Goal: Contribute content: Contribute content

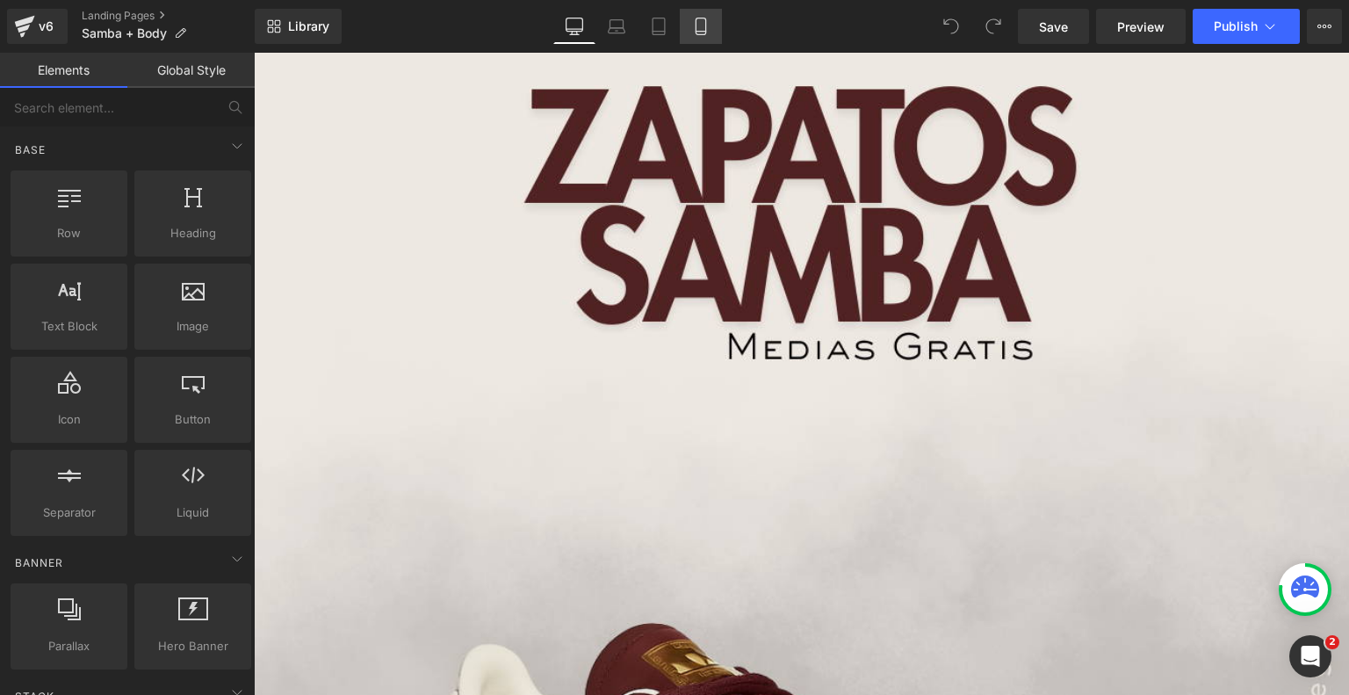
click at [708, 21] on icon at bounding box center [701, 27] width 18 height 18
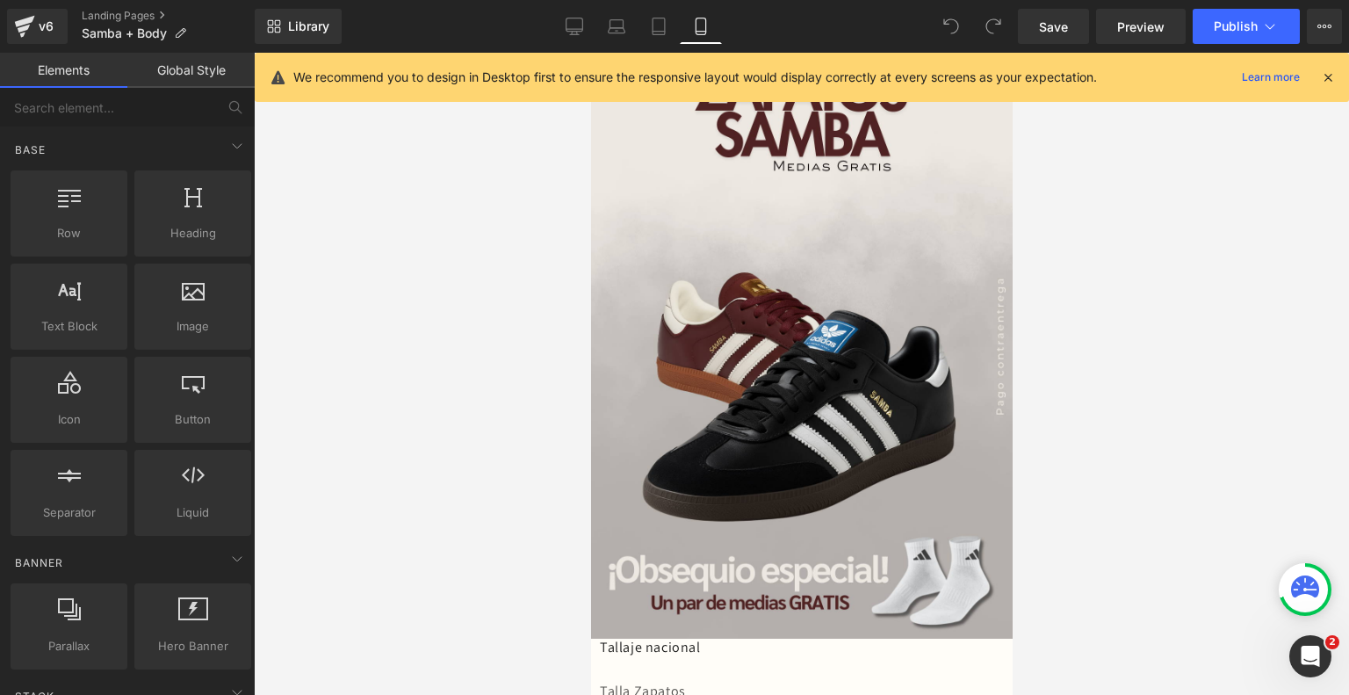
click at [1327, 80] on icon at bounding box center [1328, 77] width 16 height 16
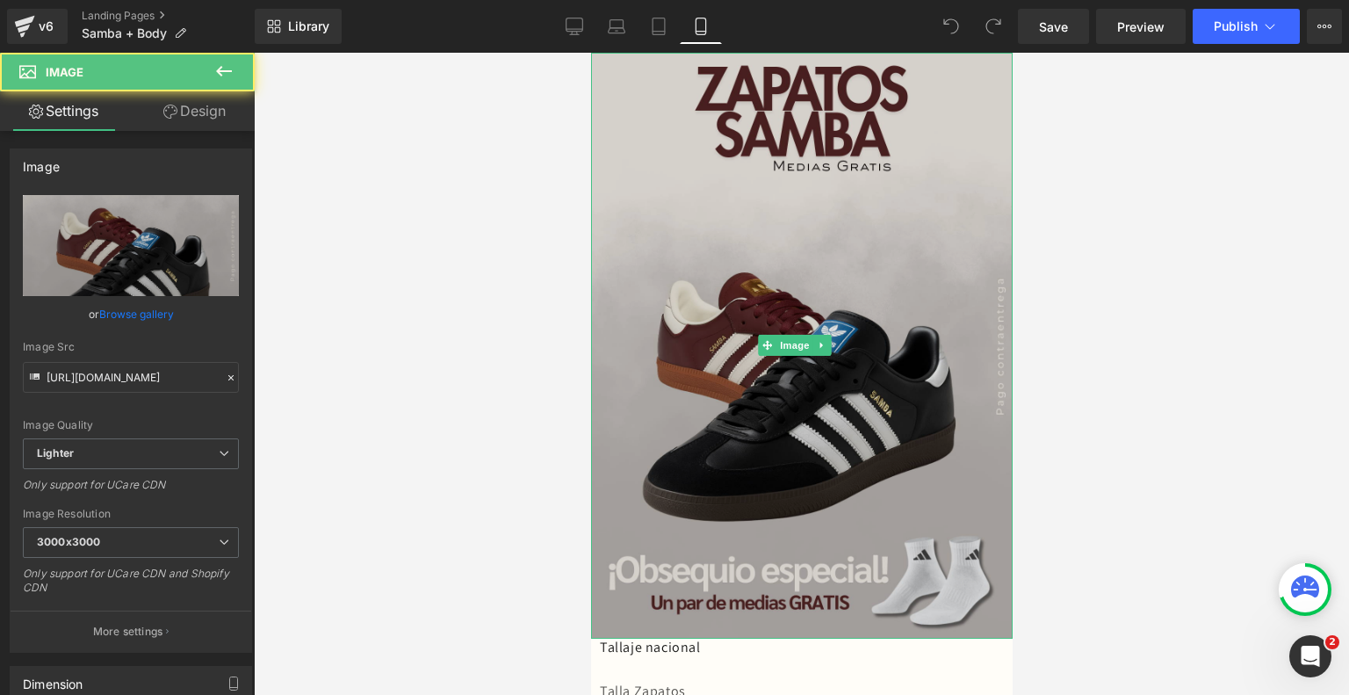
click at [928, 357] on img at bounding box center [801, 346] width 422 height 586
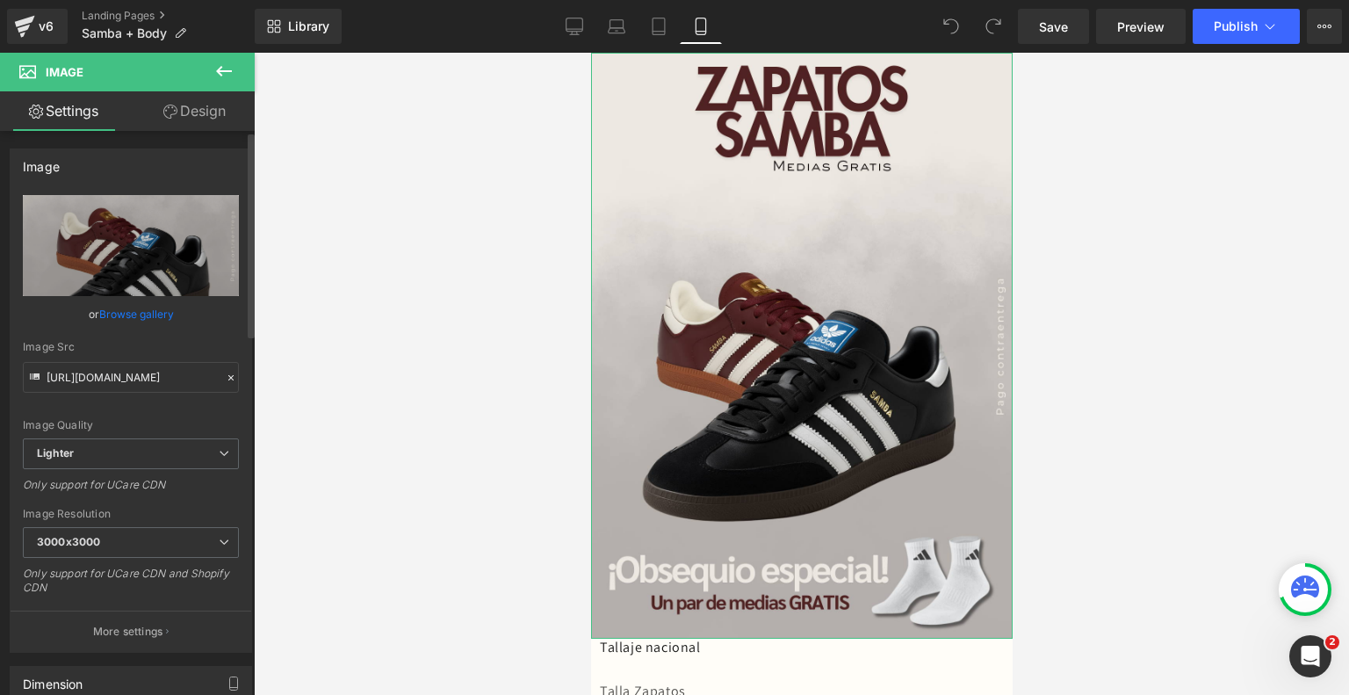
click at [151, 319] on link "Browse gallery" at bounding box center [136, 314] width 75 height 31
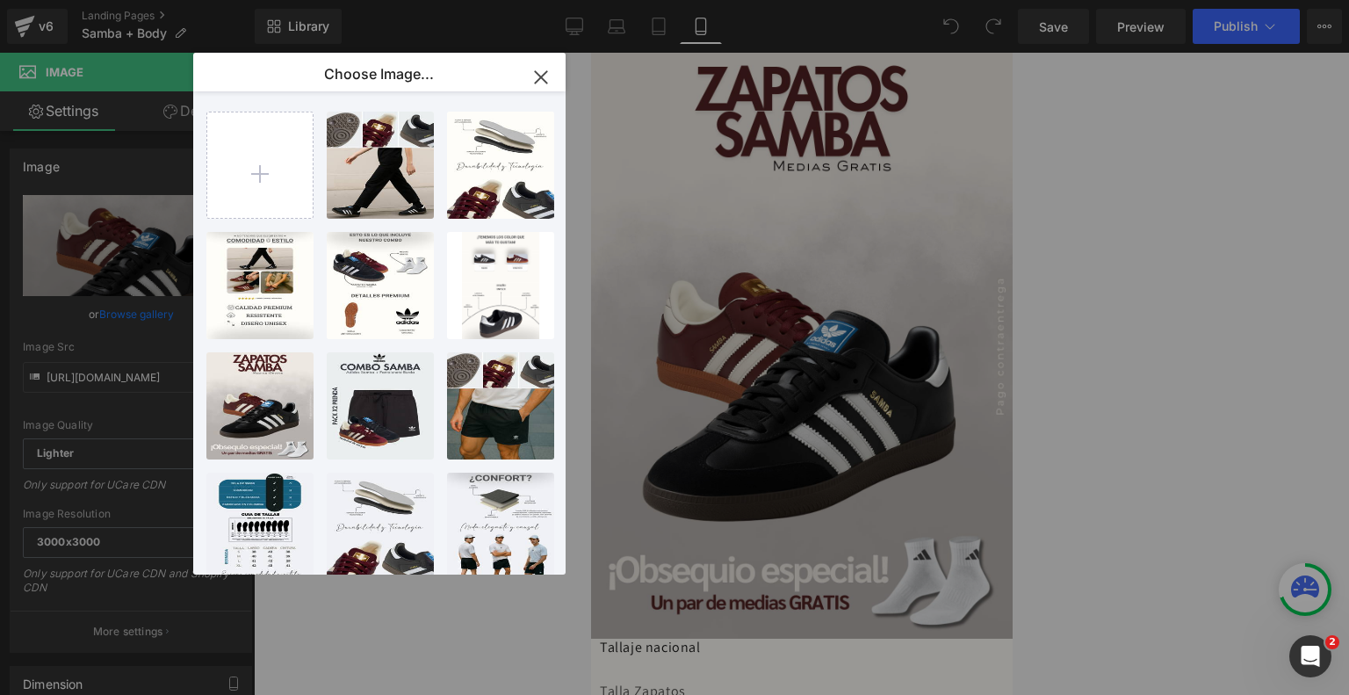
type input "C:\fakepath\1.png"
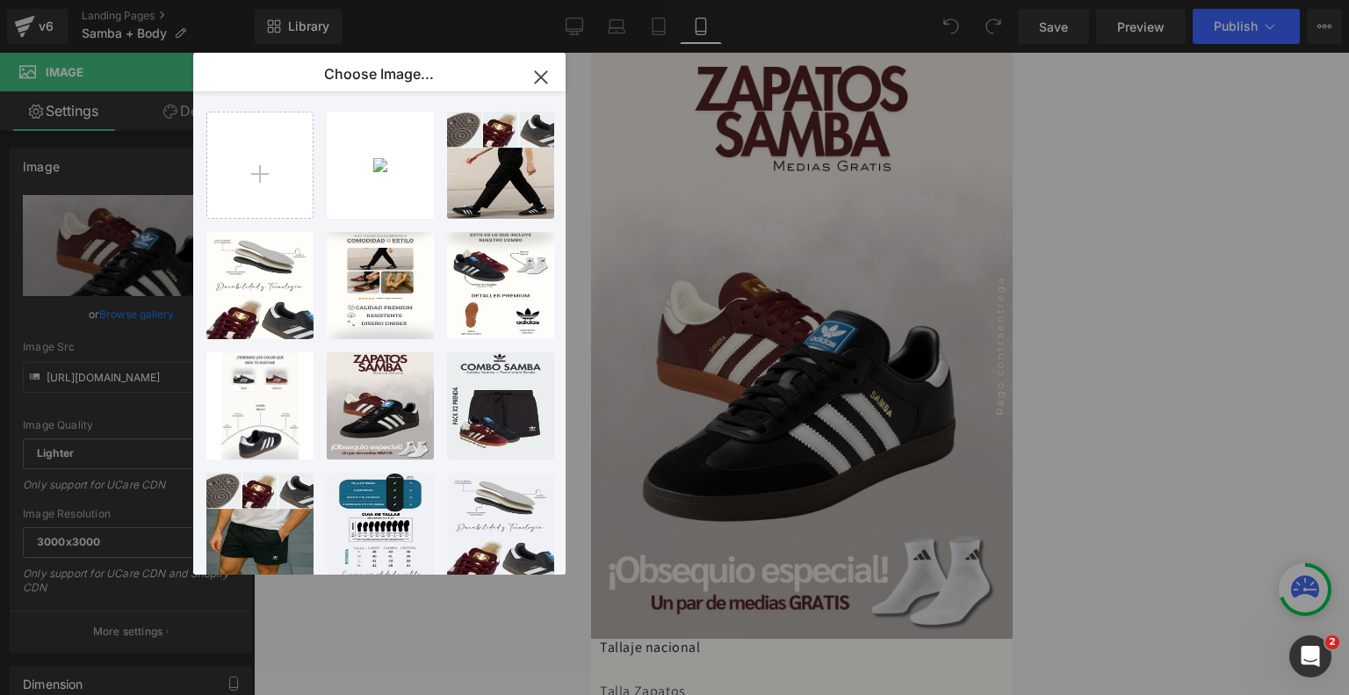
type input "C:\fakepath\04 (11)(1).mp4"
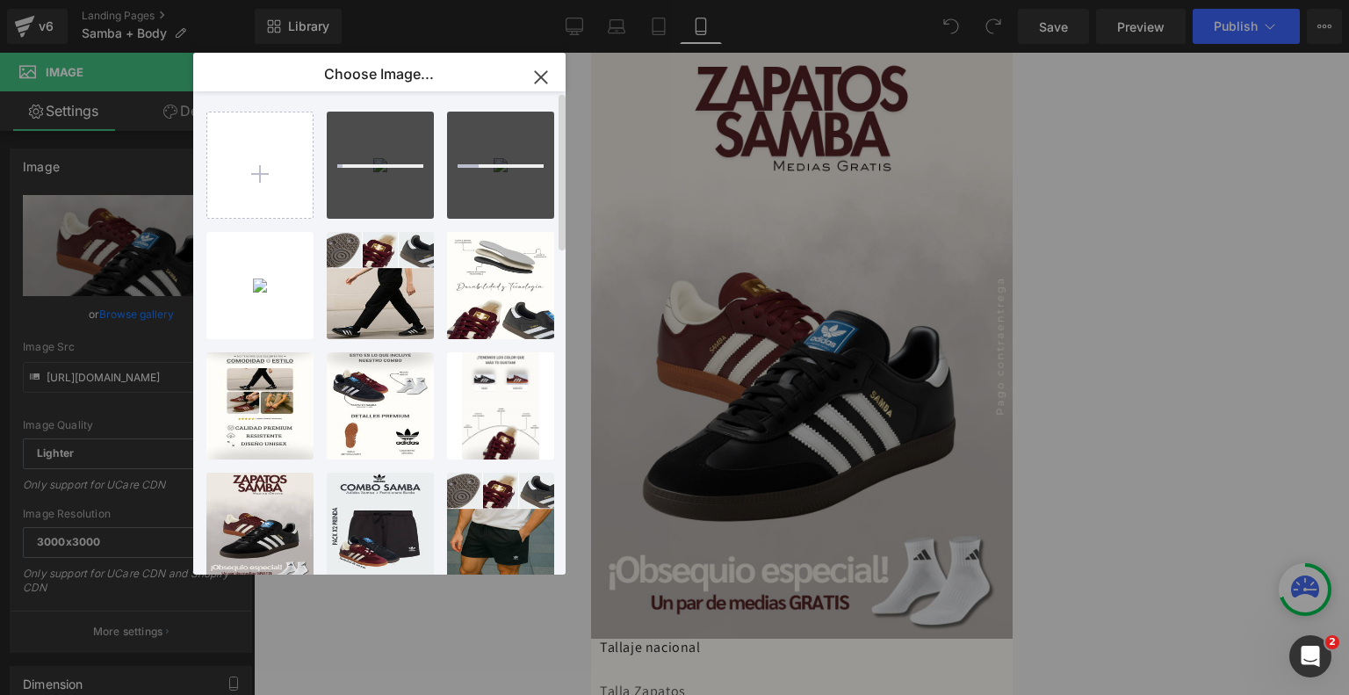
type input "C:\fakepath\8.png"
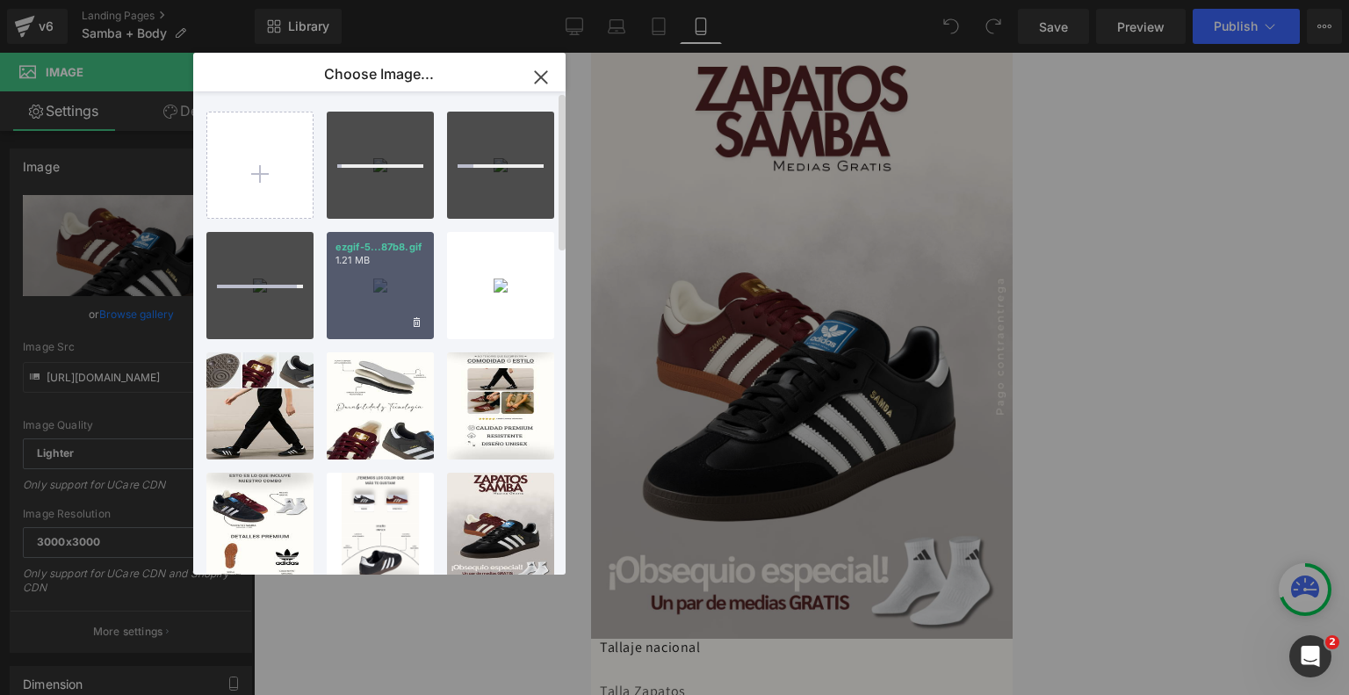
type input "C:\fakepath\10.png"
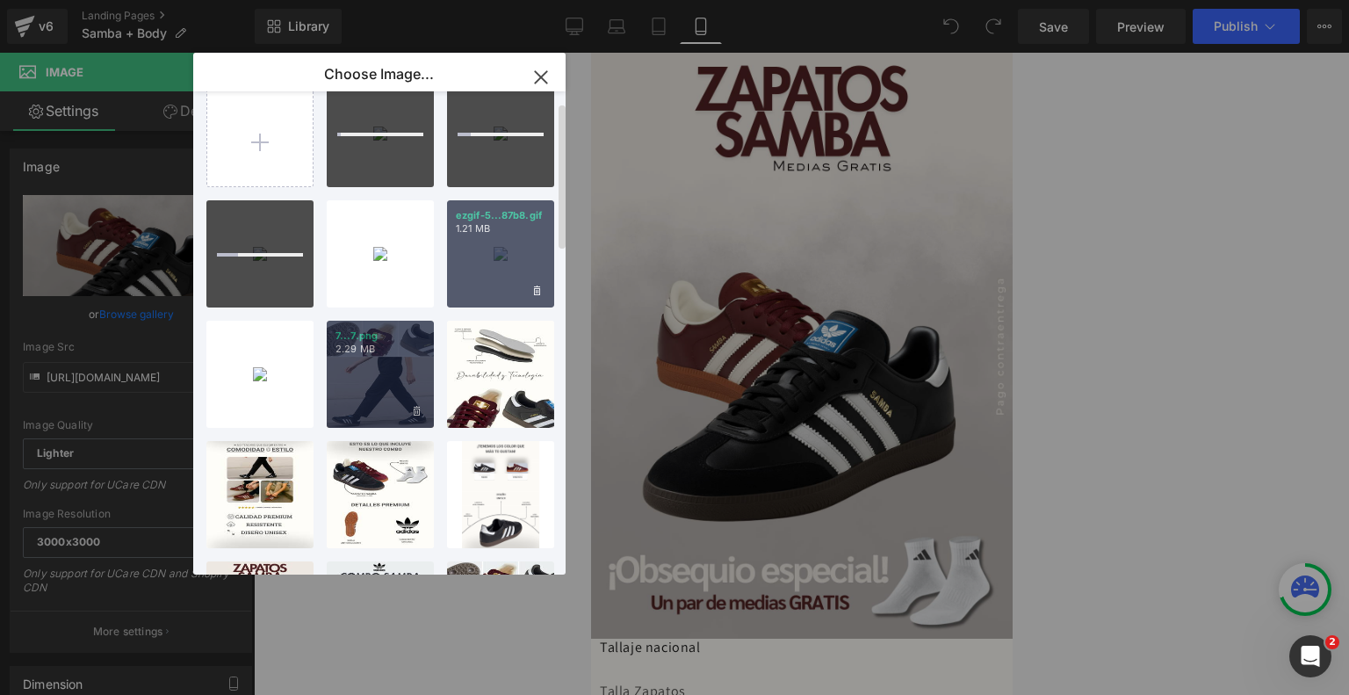
scroll to position [35, 0]
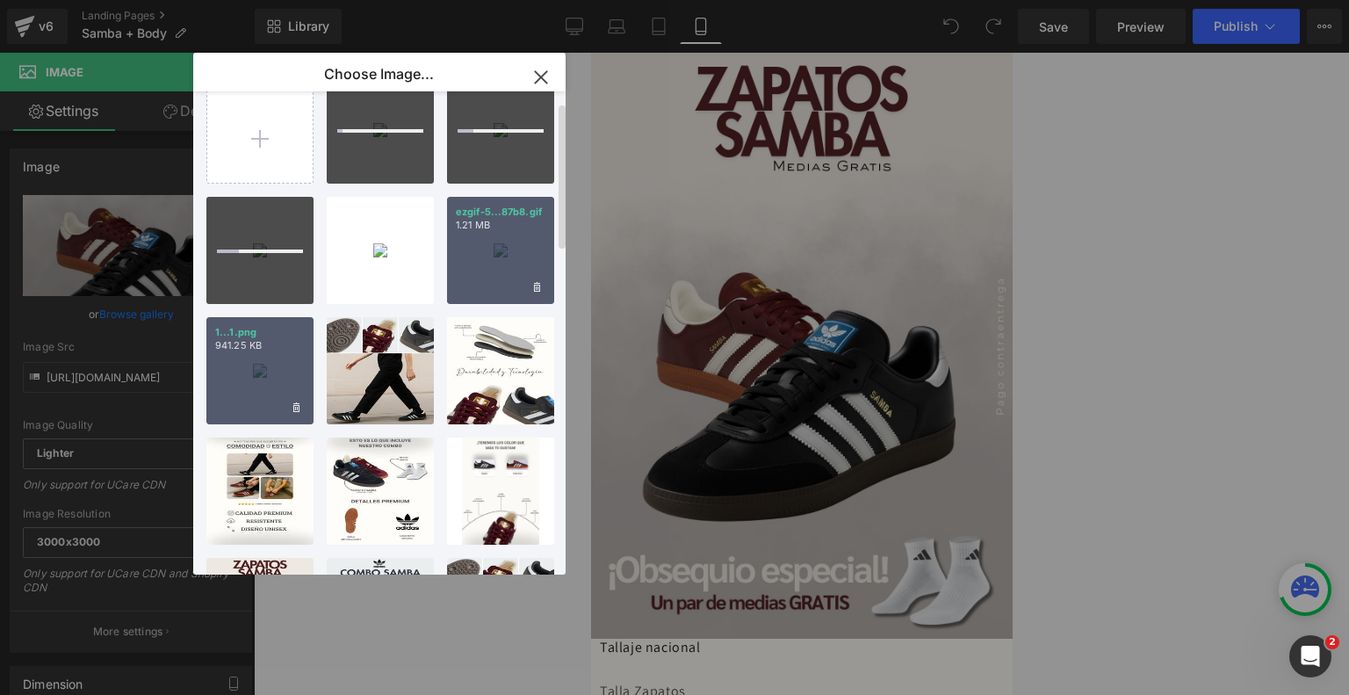
click at [282, 395] on div "1...1.png 941.25 KB" at bounding box center [259, 370] width 107 height 107
type input "[URL][DOMAIN_NAME]"
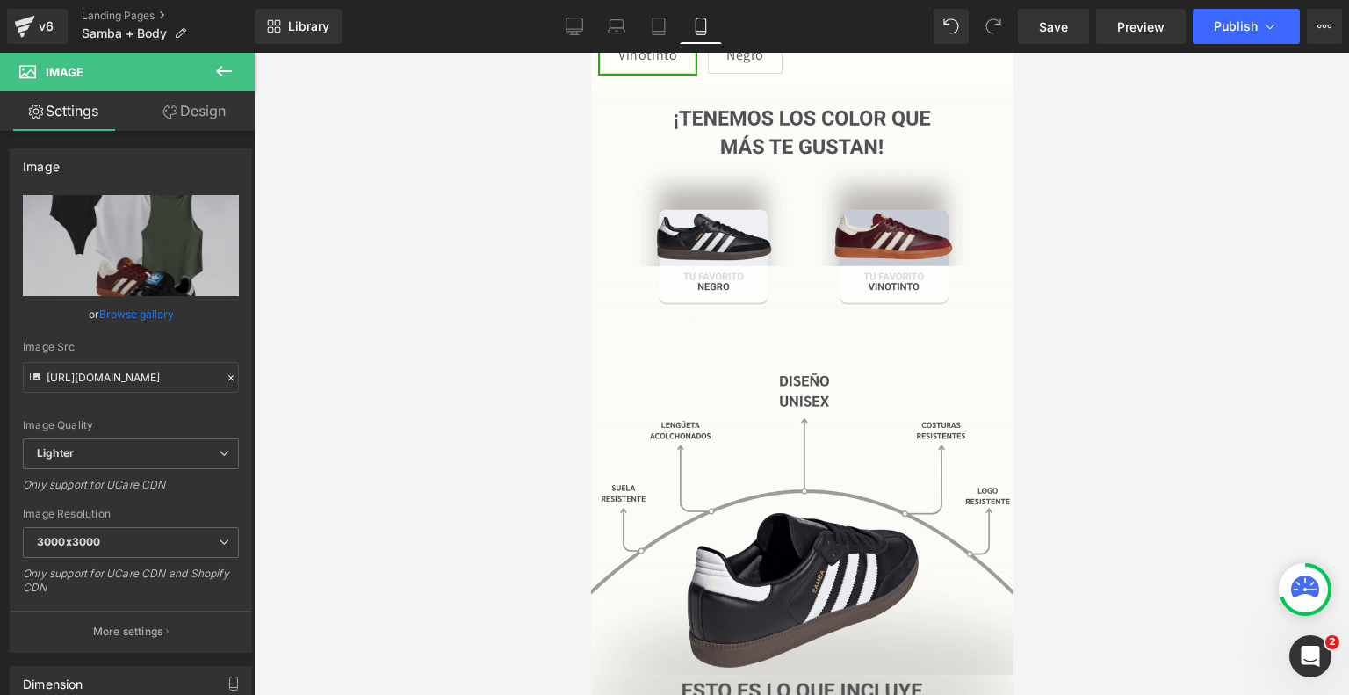
scroll to position [798, 0]
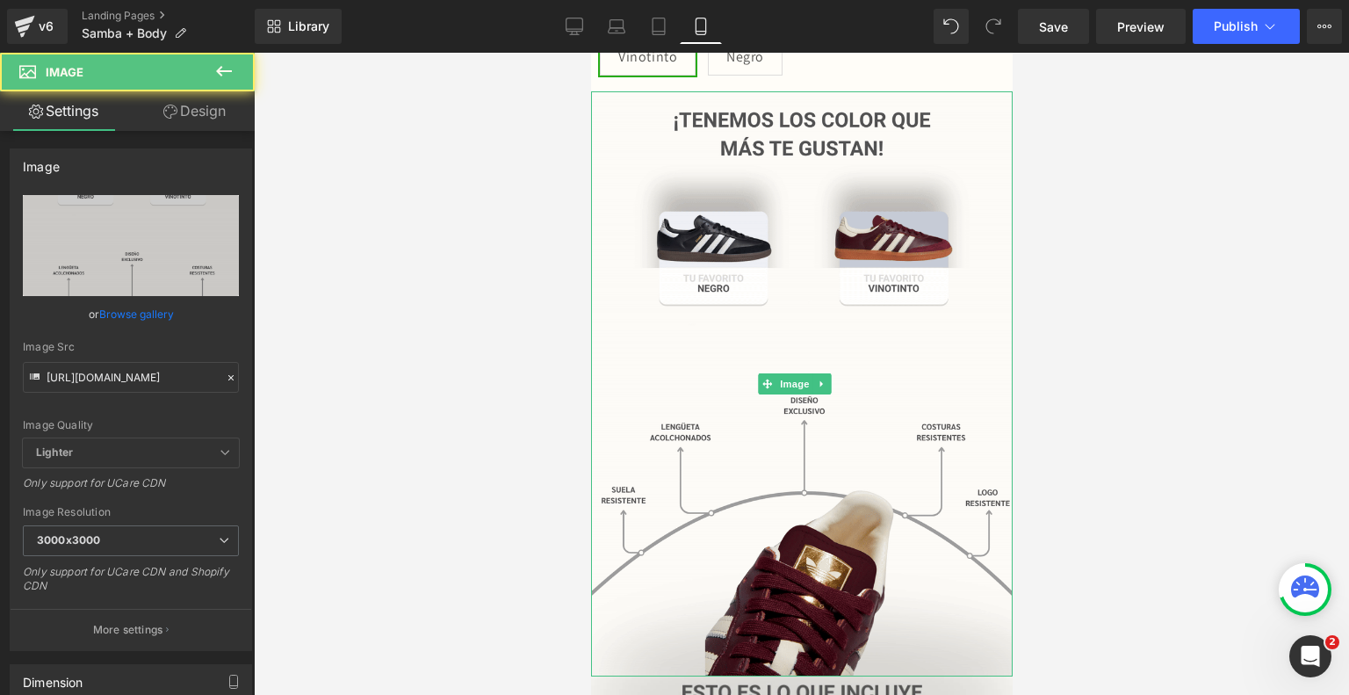
click at [704, 437] on img at bounding box center [801, 383] width 422 height 585
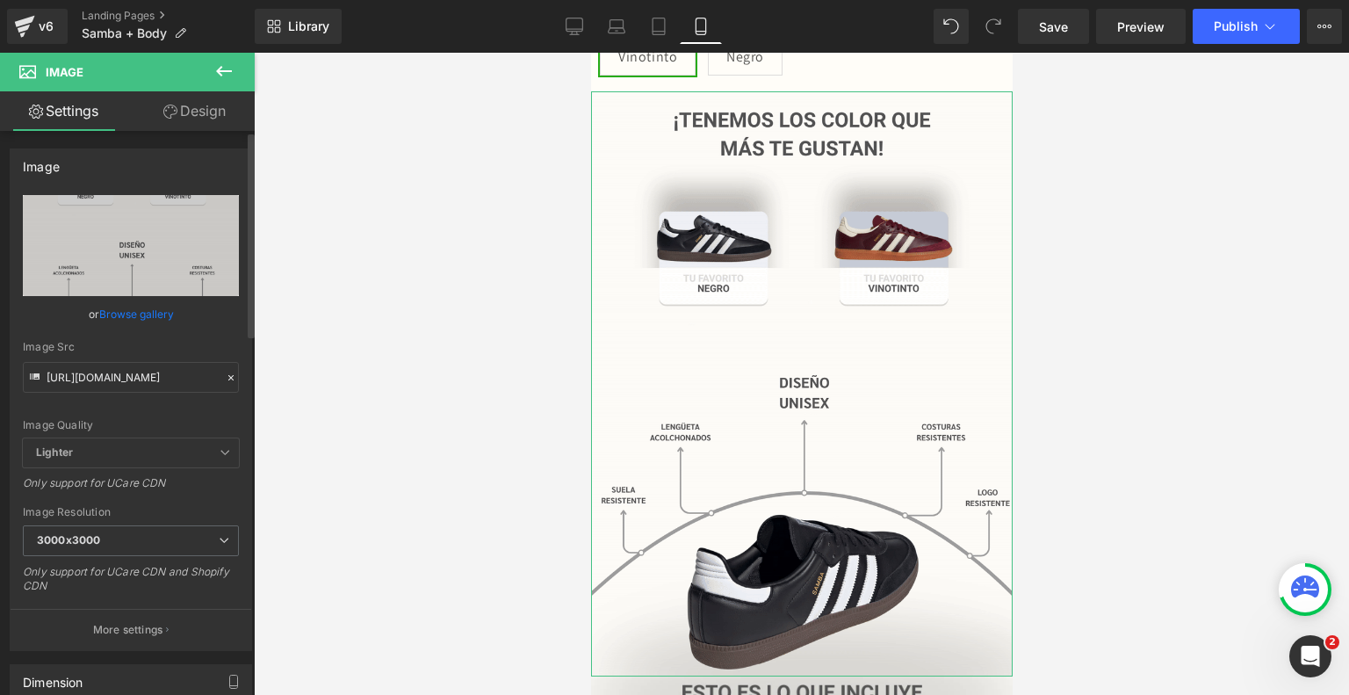
click at [133, 310] on link "Browse gallery" at bounding box center [136, 314] width 75 height 31
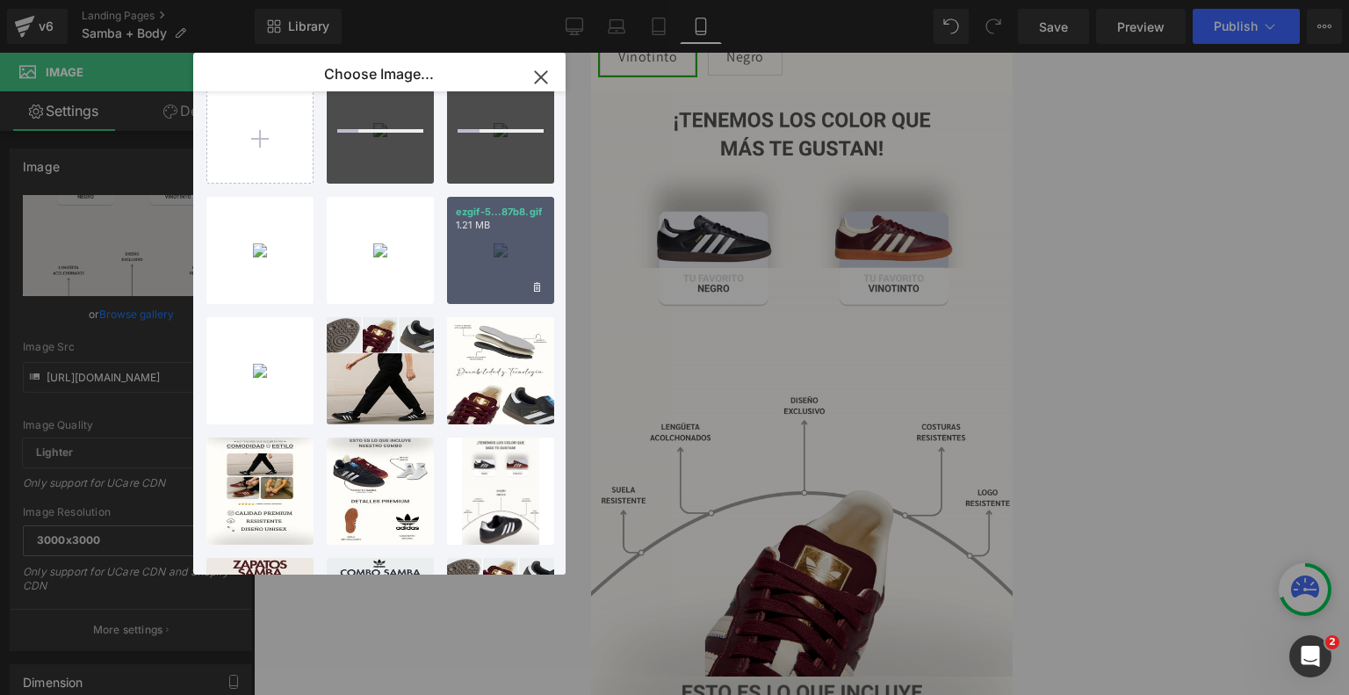
click at [510, 265] on div "ezgif-5...87b8.gif 1.21 MB" at bounding box center [500, 250] width 107 height 107
type input "[URL][DOMAIN_NAME]"
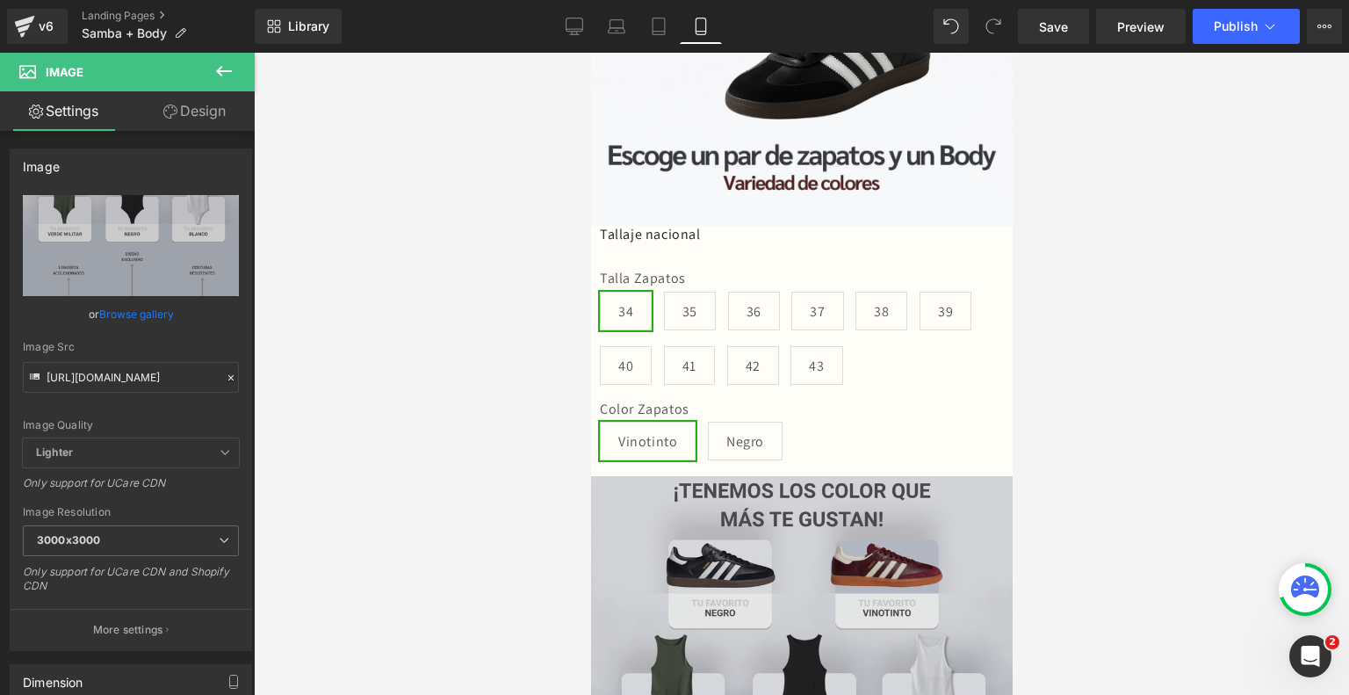
scroll to position [406, 0]
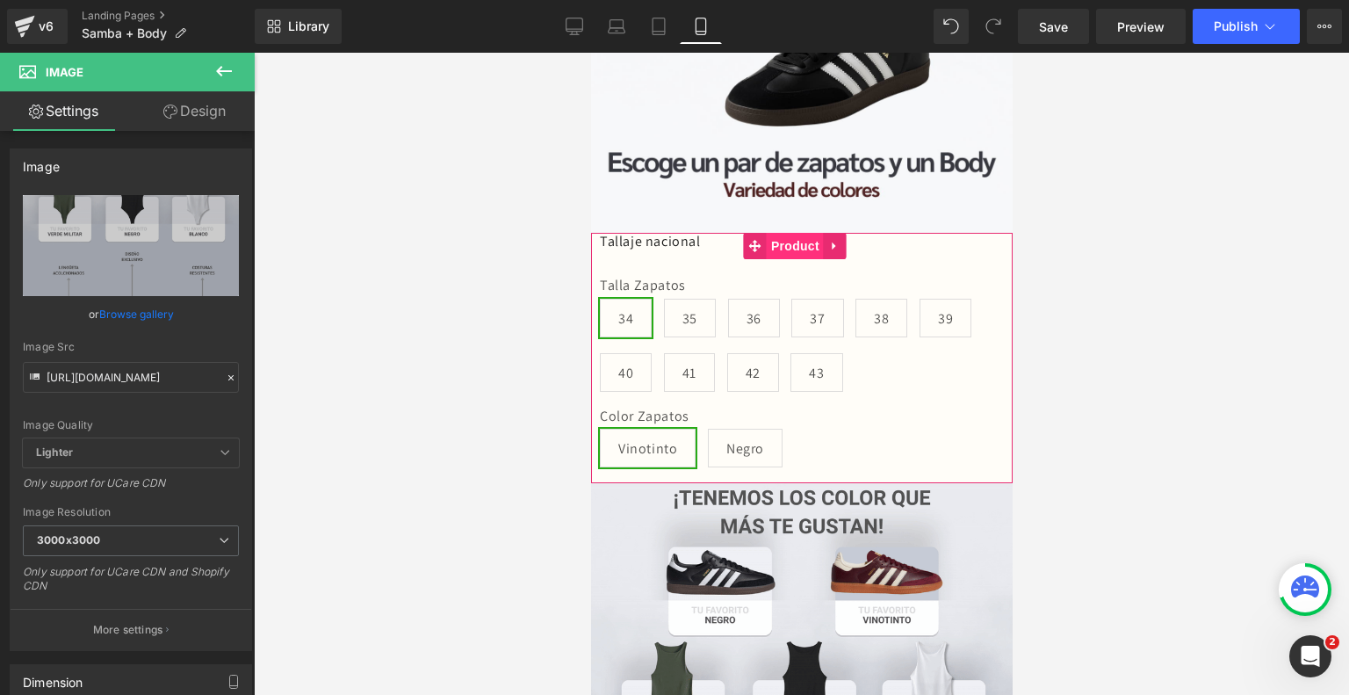
click at [784, 233] on span "Product" at bounding box center [794, 246] width 57 height 26
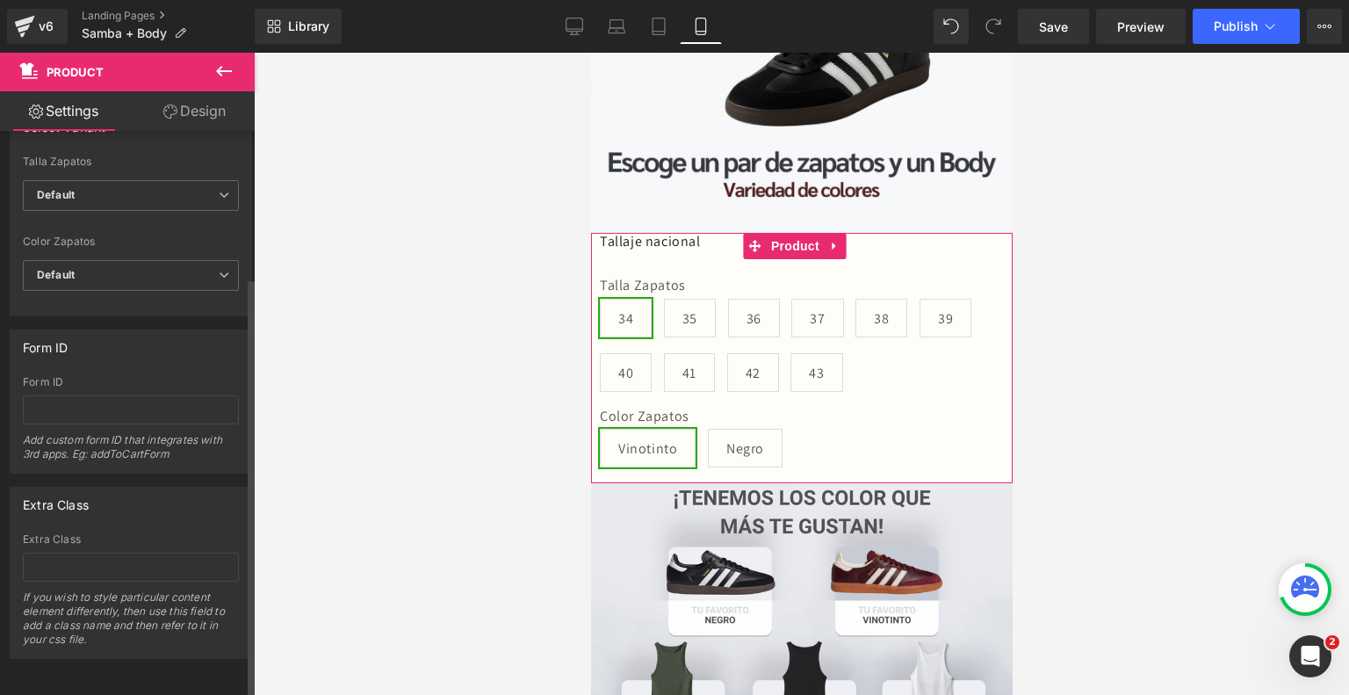
scroll to position [0, 0]
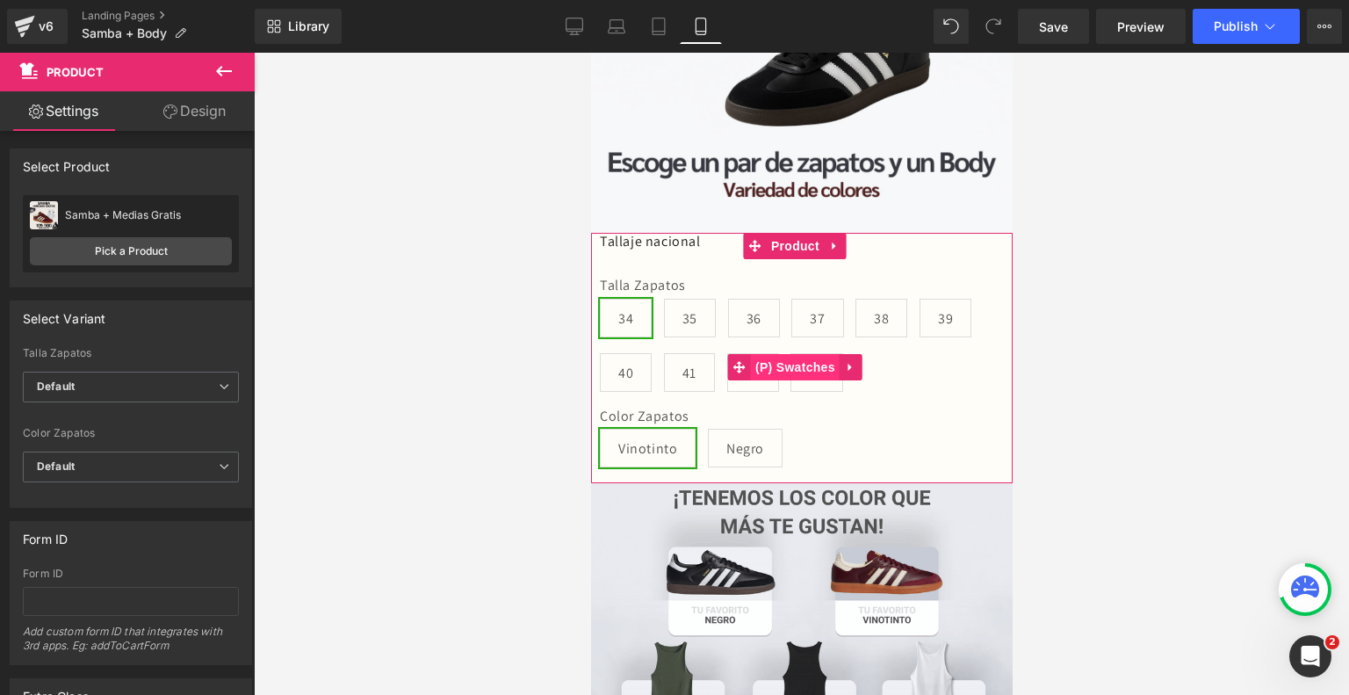
click at [774, 354] on span "(P) Swatches" at bounding box center [794, 367] width 89 height 26
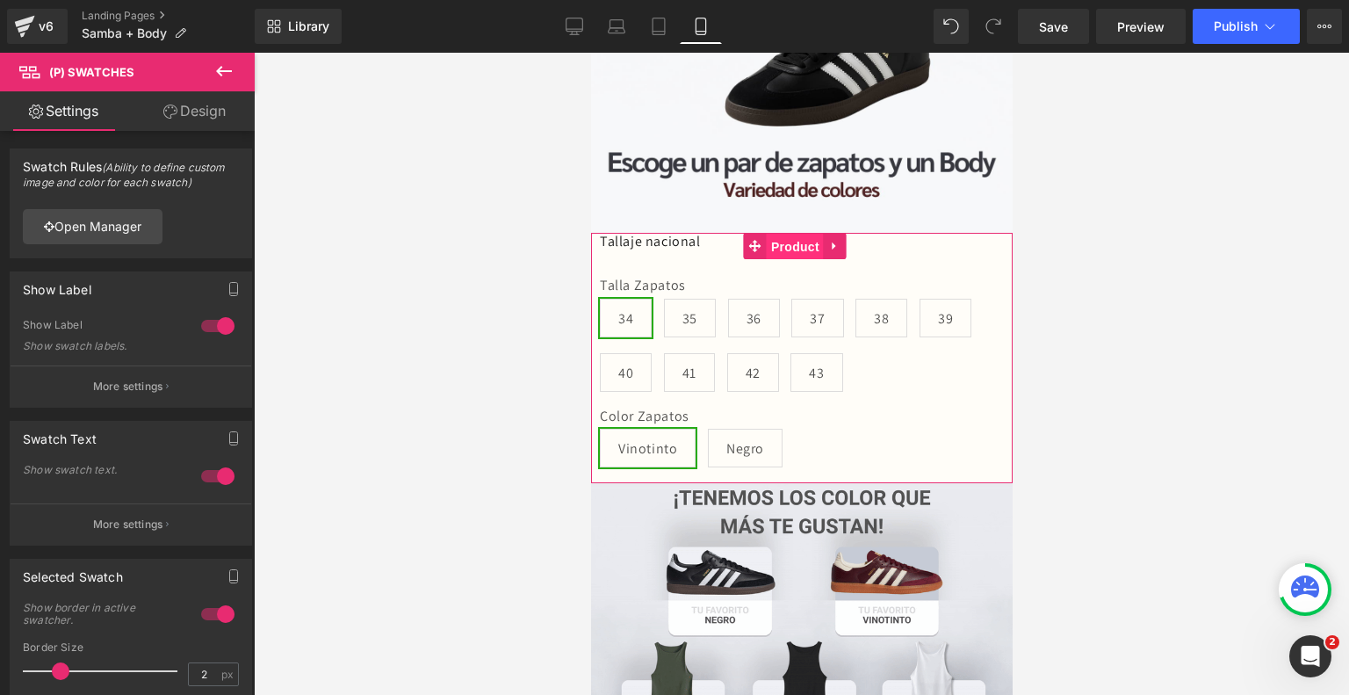
click at [775, 234] on span "Product" at bounding box center [794, 247] width 57 height 26
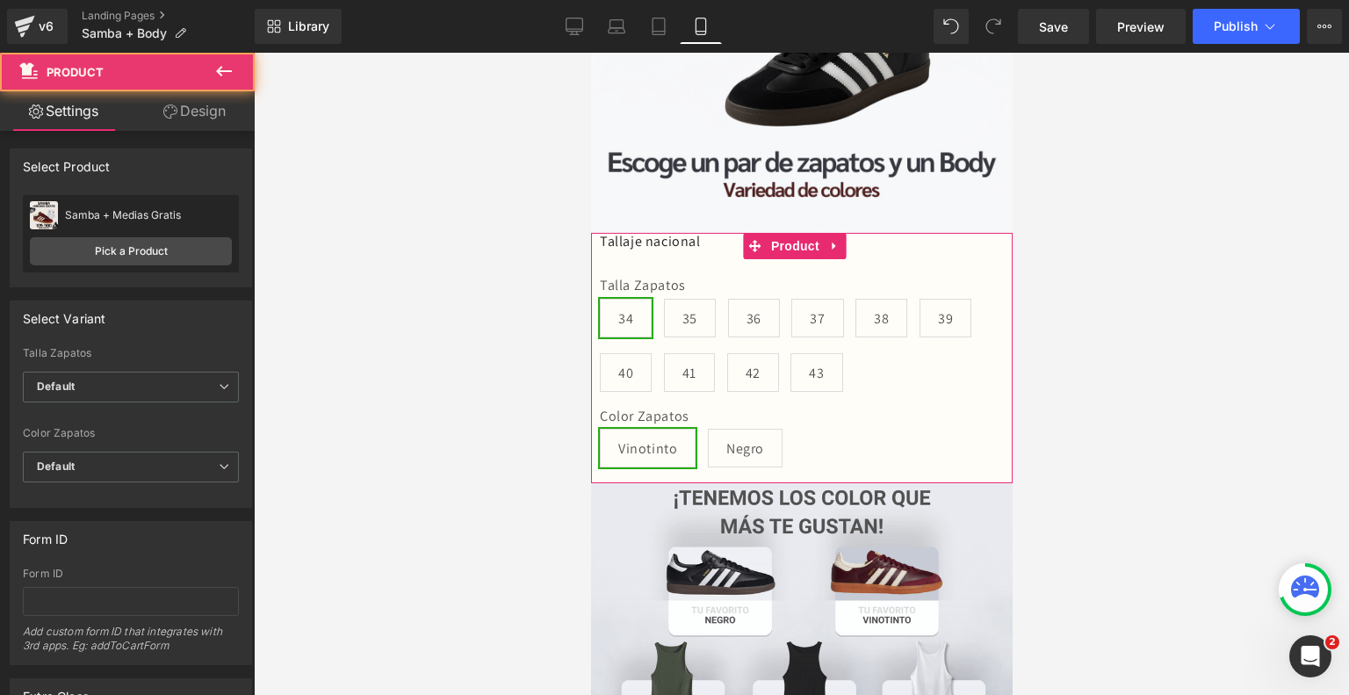
click at [179, 122] on link "Design" at bounding box center [194, 111] width 127 height 40
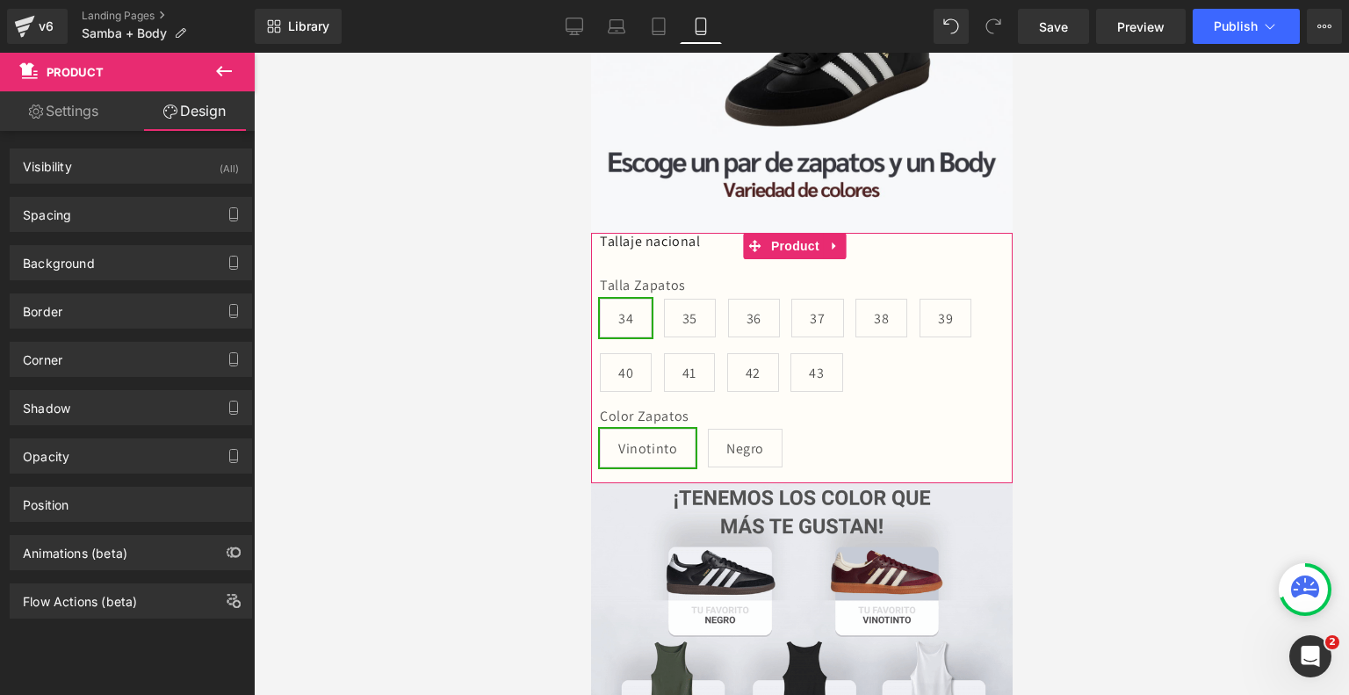
type input "#fffdf8"
type input "100"
click at [137, 258] on div "Background" at bounding box center [131, 262] width 241 height 33
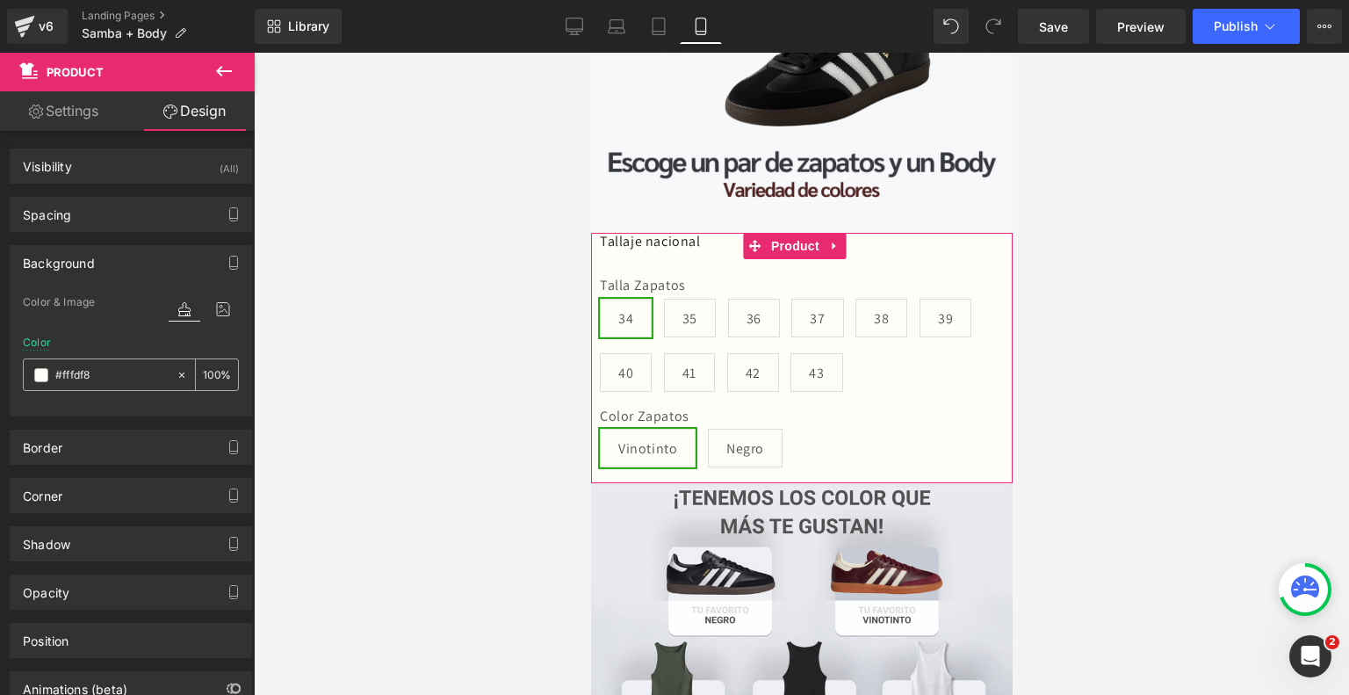
click at [106, 375] on input "#fffdf8" at bounding box center [111, 374] width 112 height 19
paste input "c7ccd6"
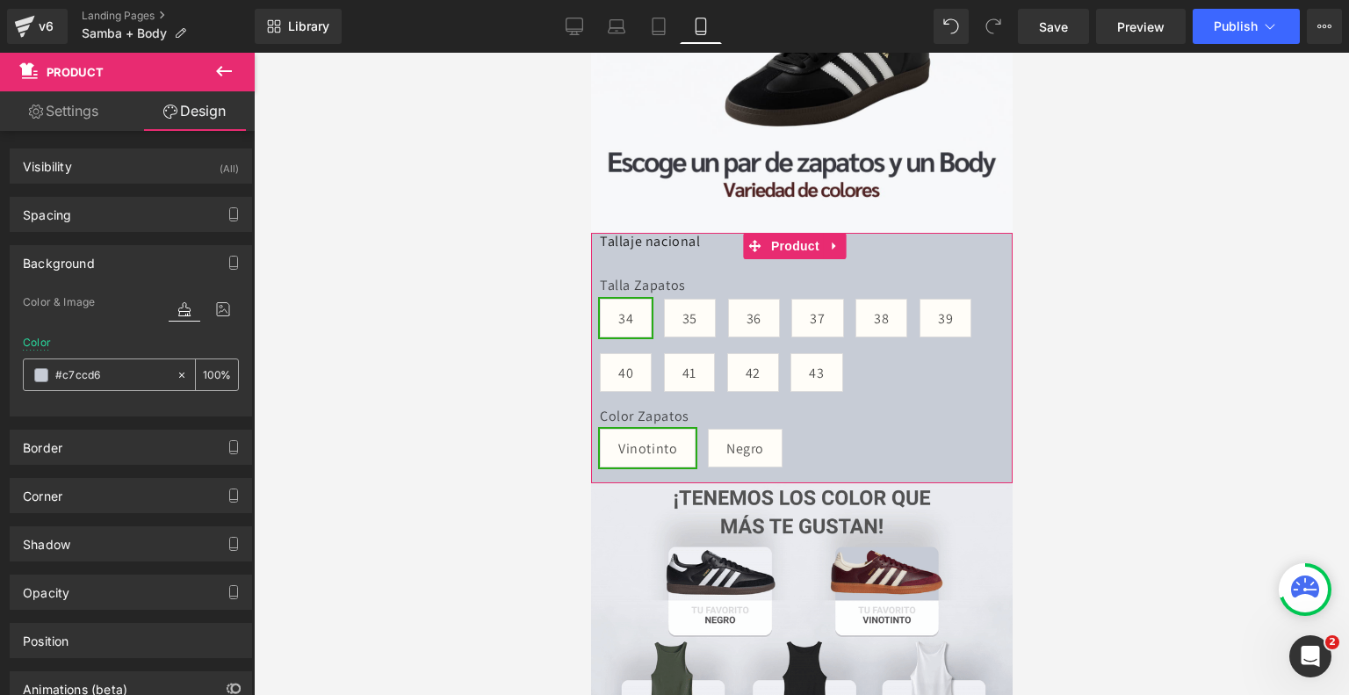
type input "#c7ccd6"
drag, startPoint x: 112, startPoint y: 369, endPoint x: 46, endPoint y: 370, distance: 65.9
click at [46, 370] on div "#c7ccd6" at bounding box center [100, 374] width 152 height 31
type input "0"
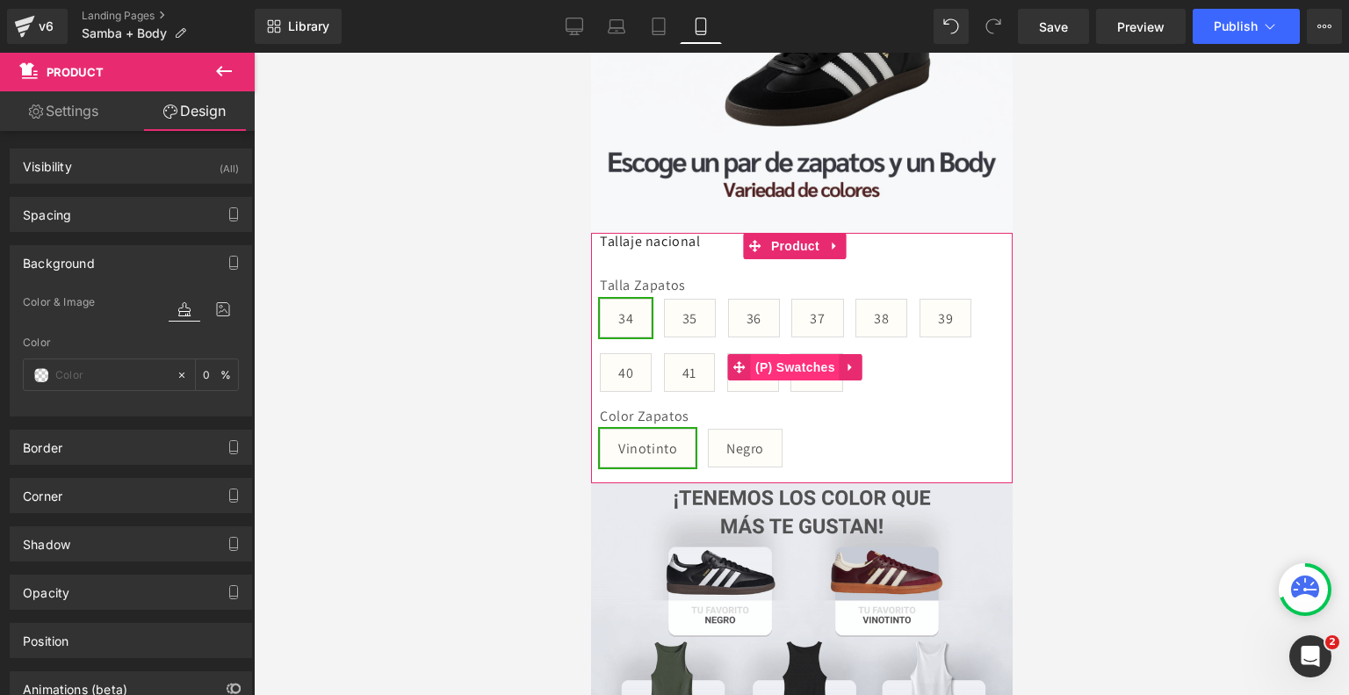
click at [789, 354] on span "(P) Swatches" at bounding box center [794, 367] width 89 height 26
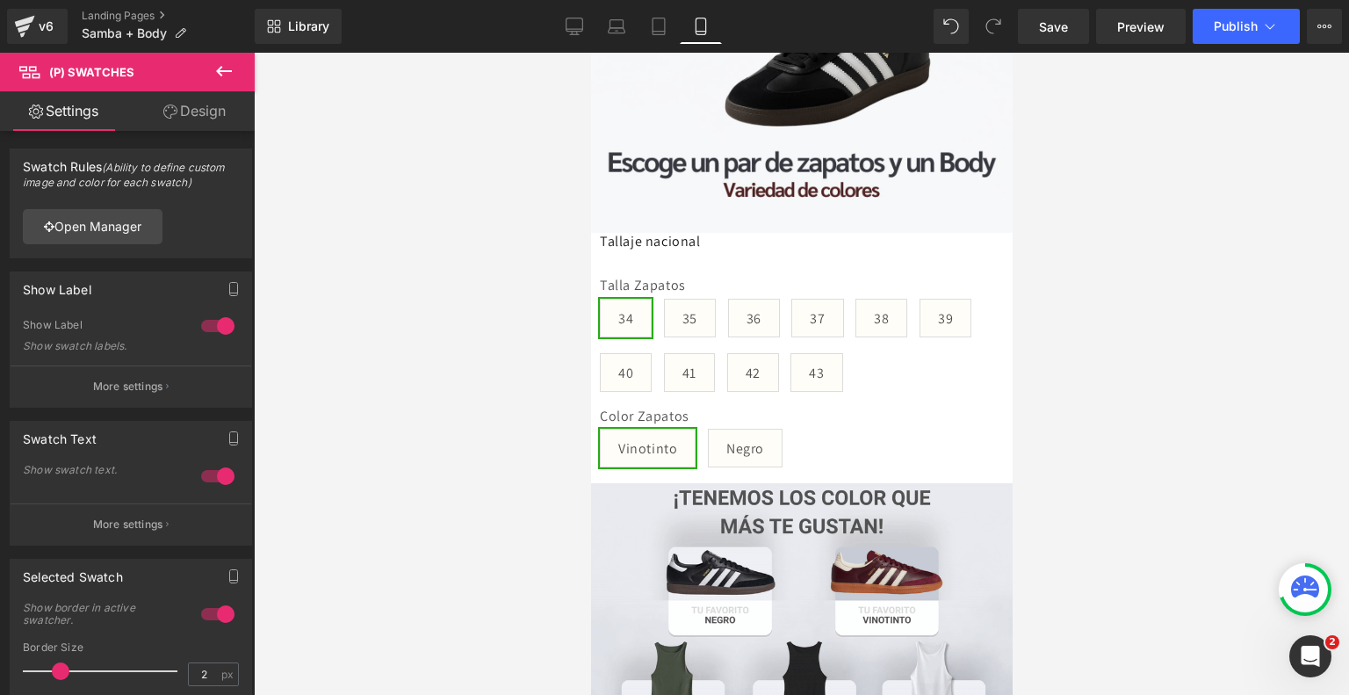
click at [193, 124] on link "Design" at bounding box center [194, 111] width 127 height 40
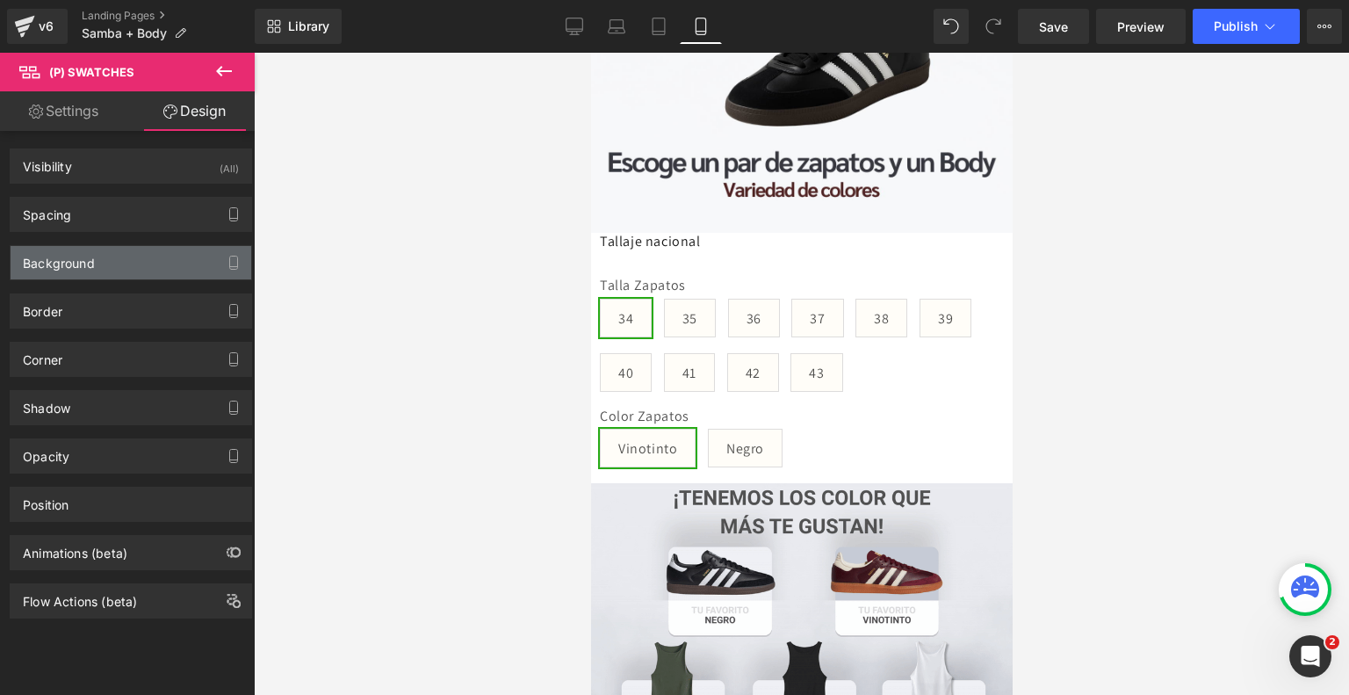
click at [165, 256] on div "Background" at bounding box center [131, 262] width 241 height 33
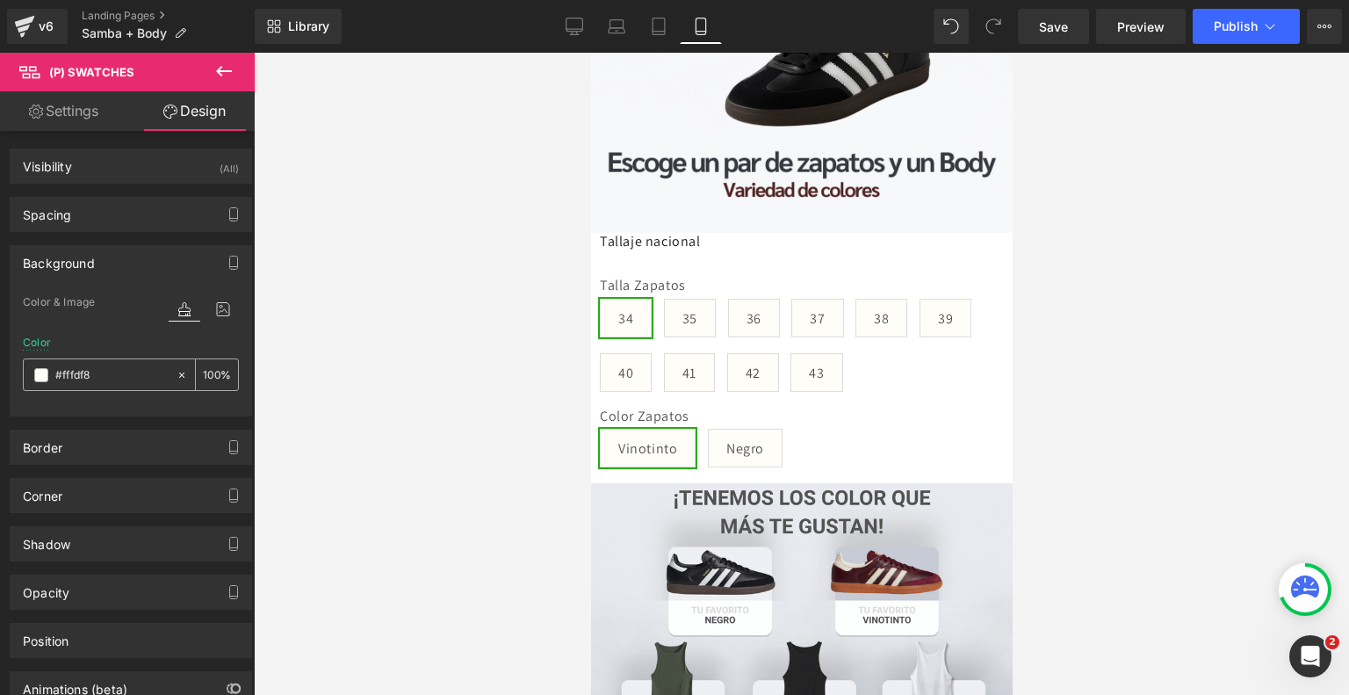
click at [134, 371] on input "text" at bounding box center [111, 374] width 112 height 19
click at [39, 341] on div "Color" at bounding box center [37, 342] width 28 height 12
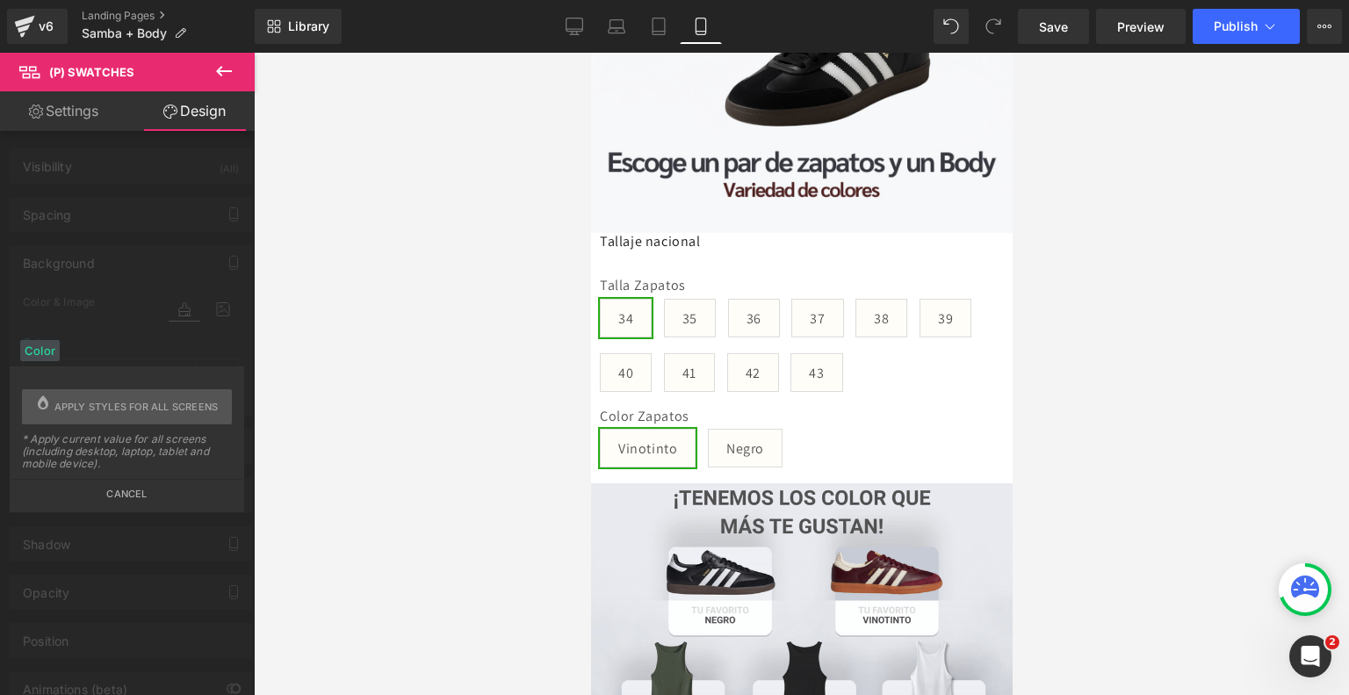
click at [132, 487] on button "Cancel" at bounding box center [126, 489] width 231 height 20
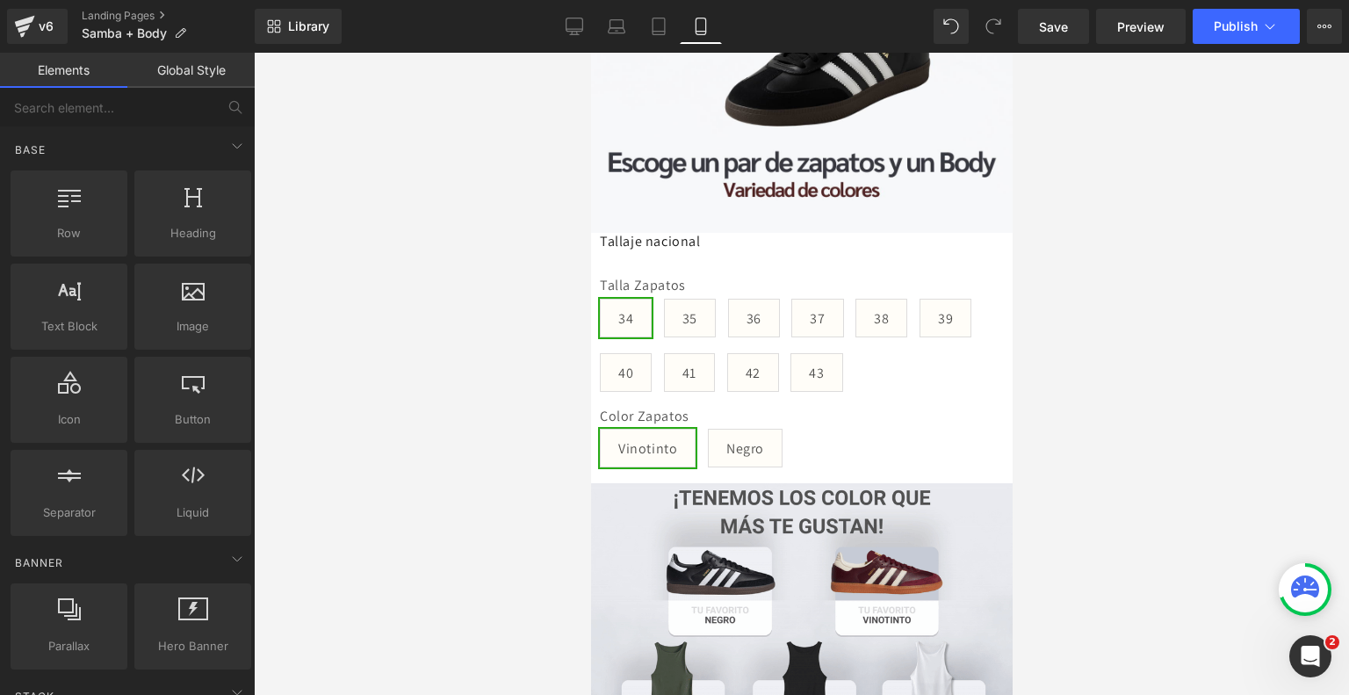
click at [377, 394] on div at bounding box center [801, 374] width 1095 height 642
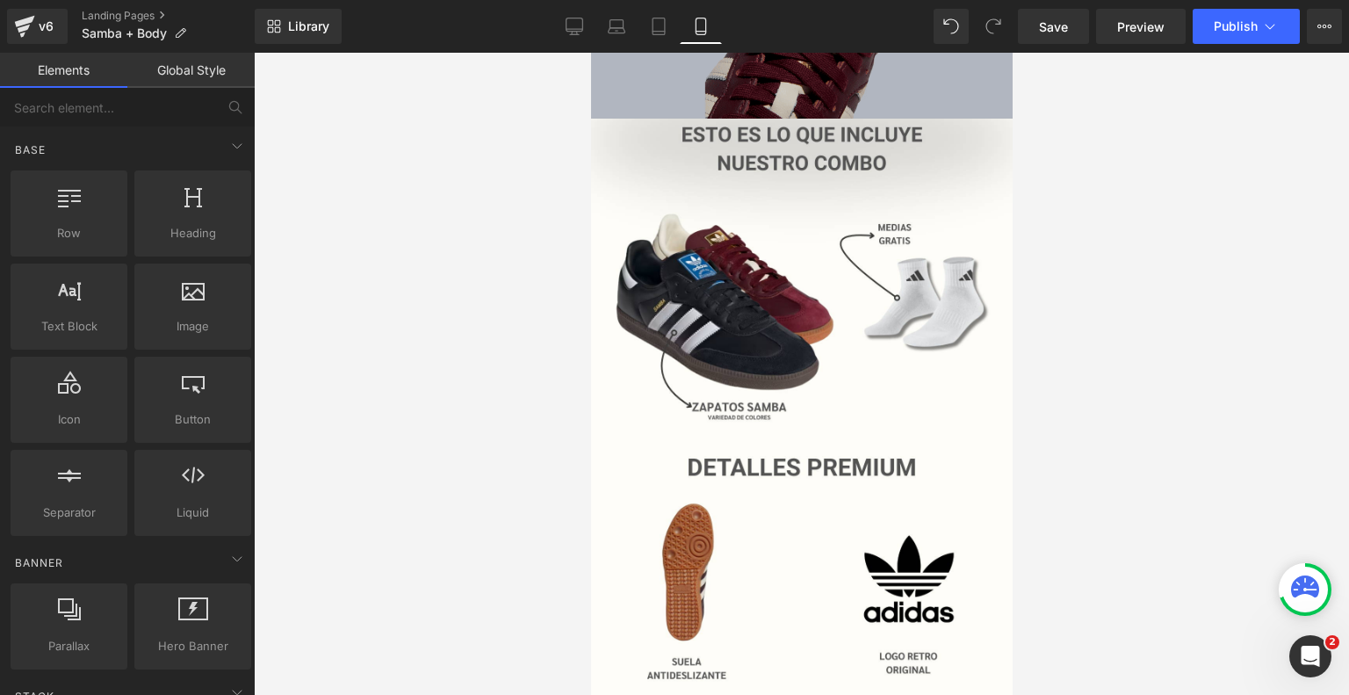
scroll to position [1360, 0]
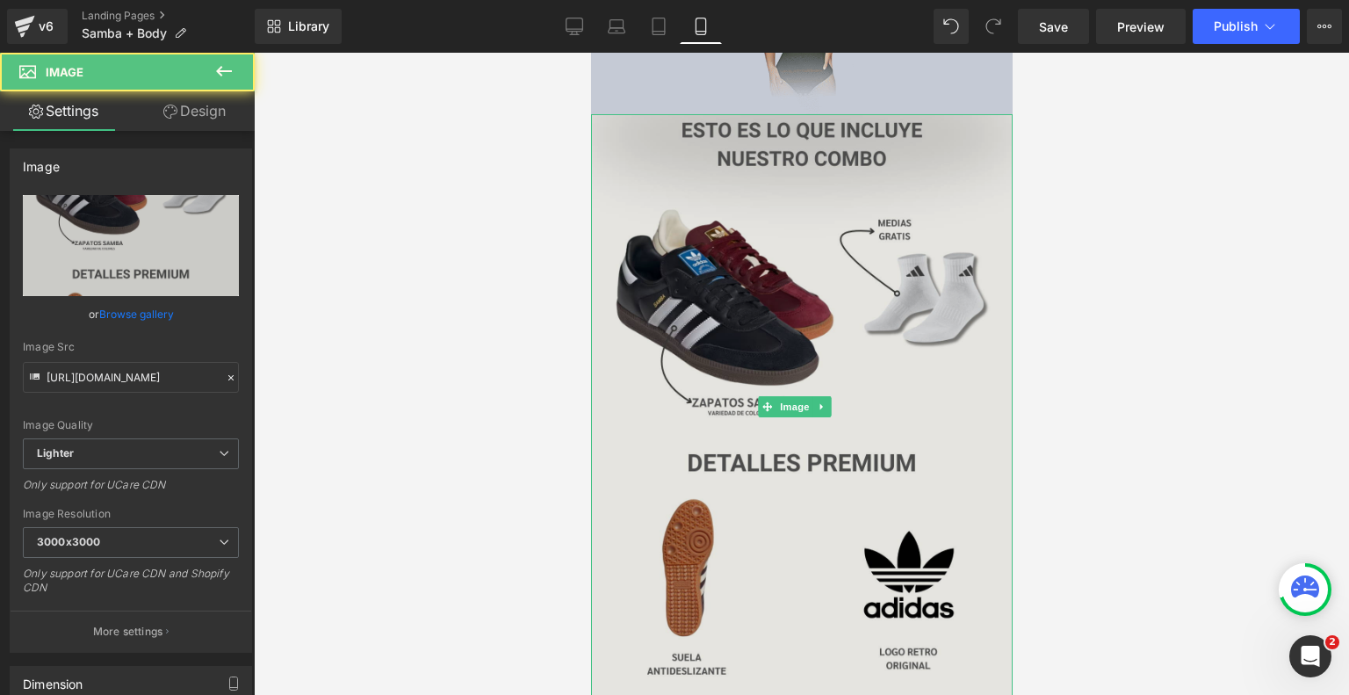
click at [805, 362] on div "Image" at bounding box center [801, 407] width 422 height 586
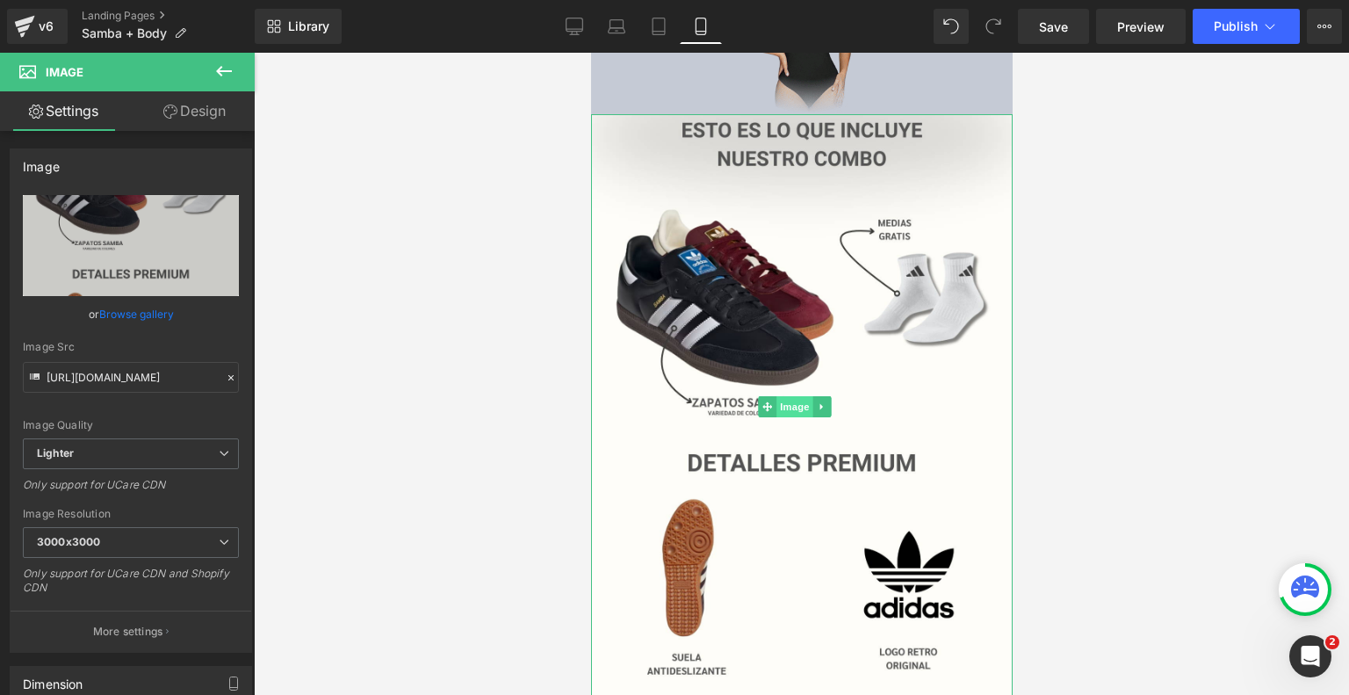
click at [798, 396] on span "Image" at bounding box center [794, 406] width 37 height 21
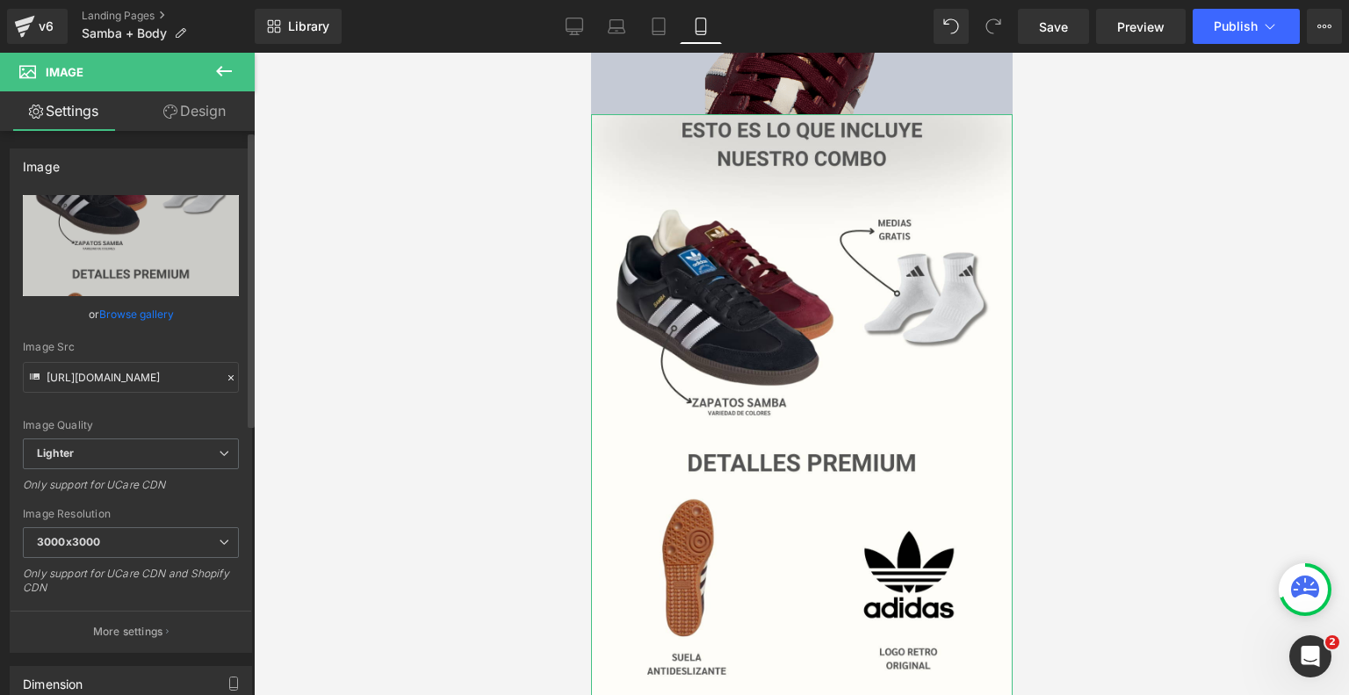
click at [131, 315] on link "Browse gallery" at bounding box center [136, 314] width 75 height 31
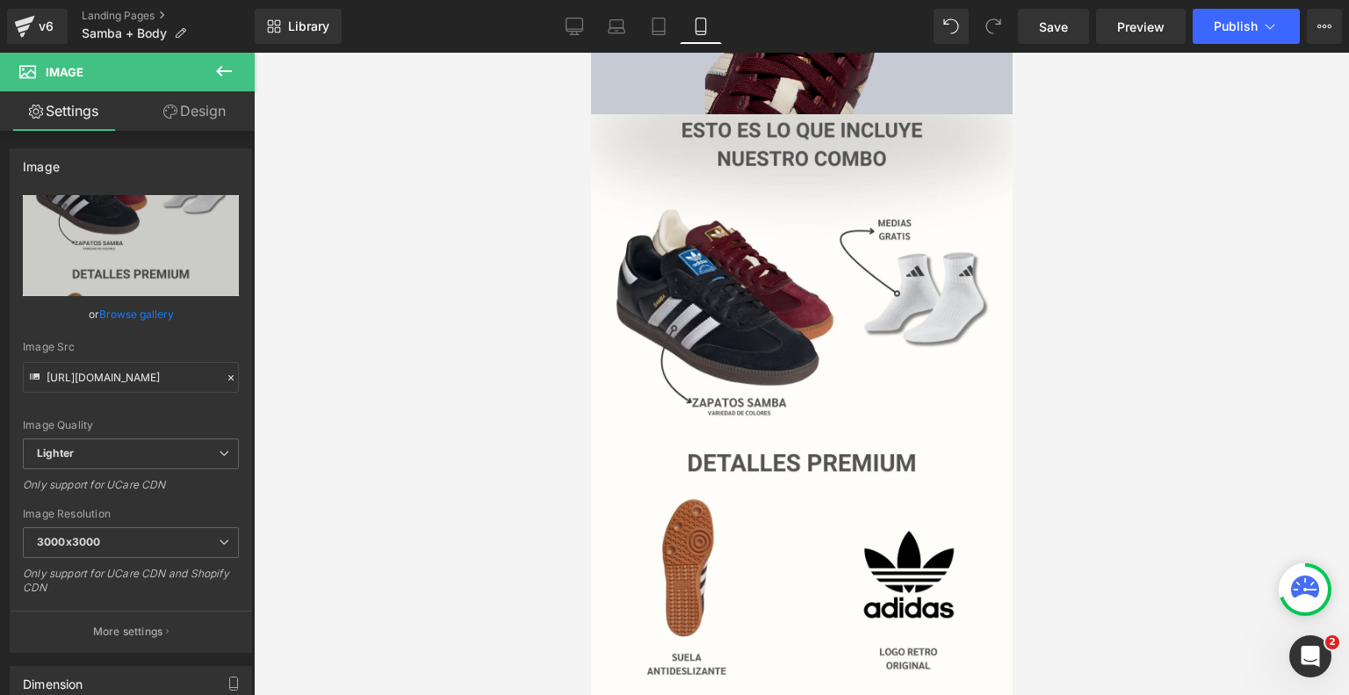
click at [1054, 0] on div "Image You are previewing how the will restyle your page. You can not edit Eleme…" at bounding box center [674, 0] width 1349 height 0
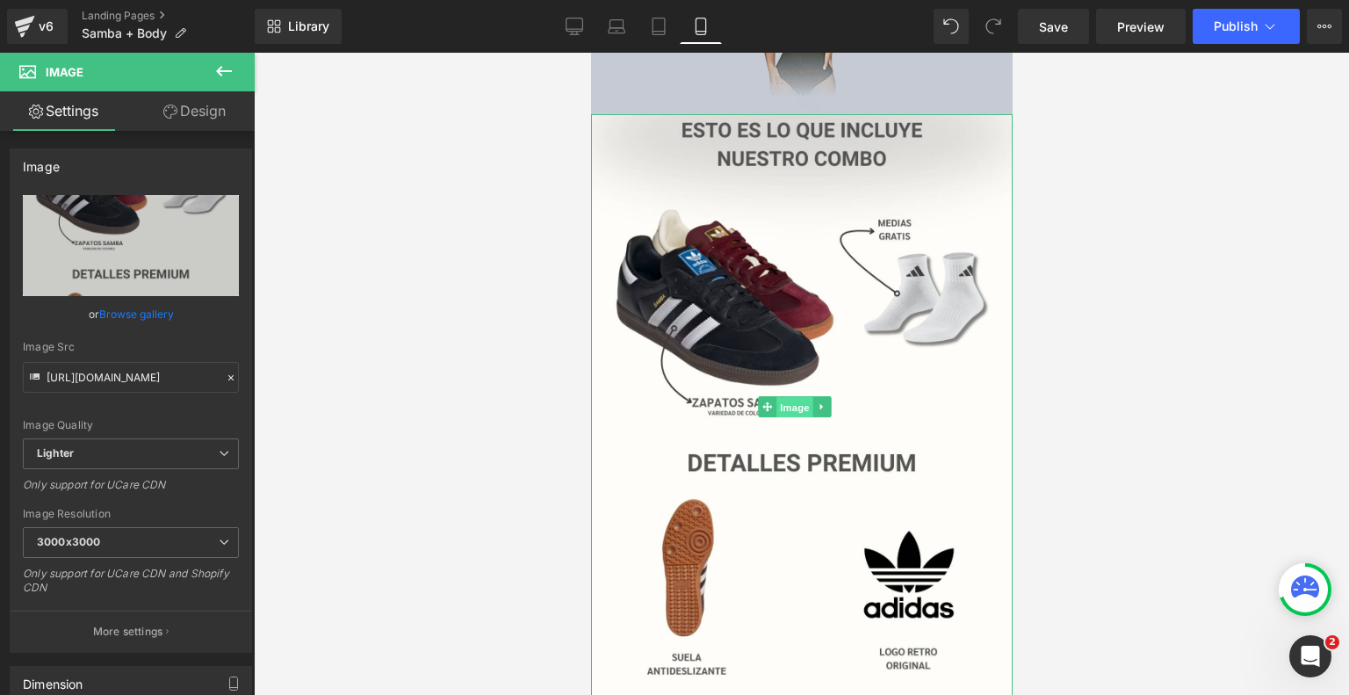
click at [785, 397] on span "Image" at bounding box center [794, 407] width 37 height 21
click at [152, 320] on link "Browse gallery" at bounding box center [136, 314] width 75 height 31
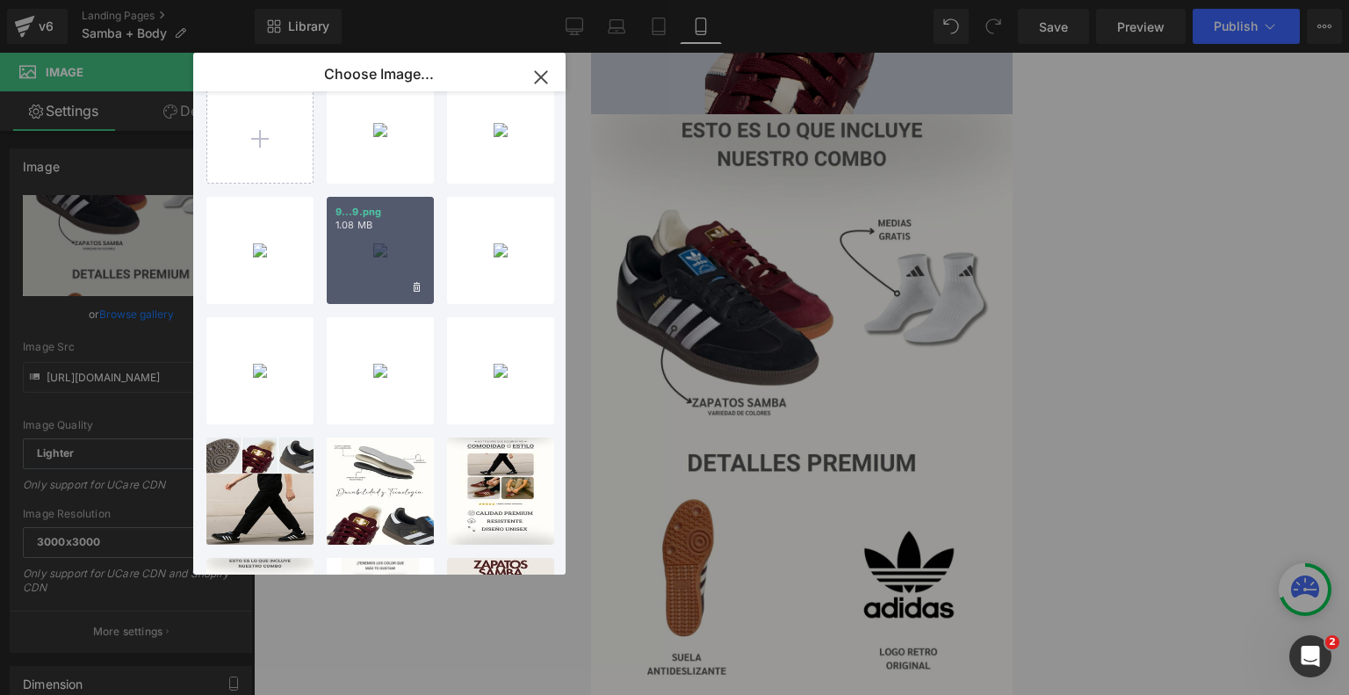
scroll to position [0, 0]
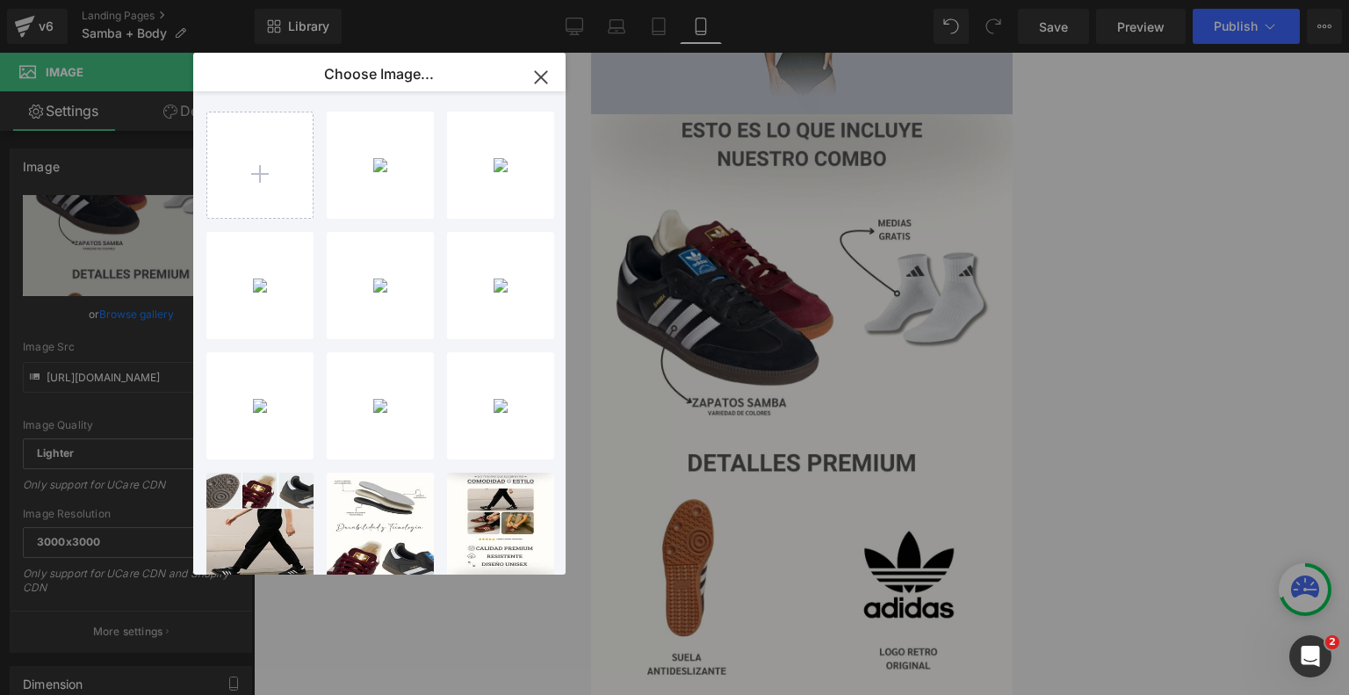
type input "C:\fakepath\Landing Samba + Body.png"
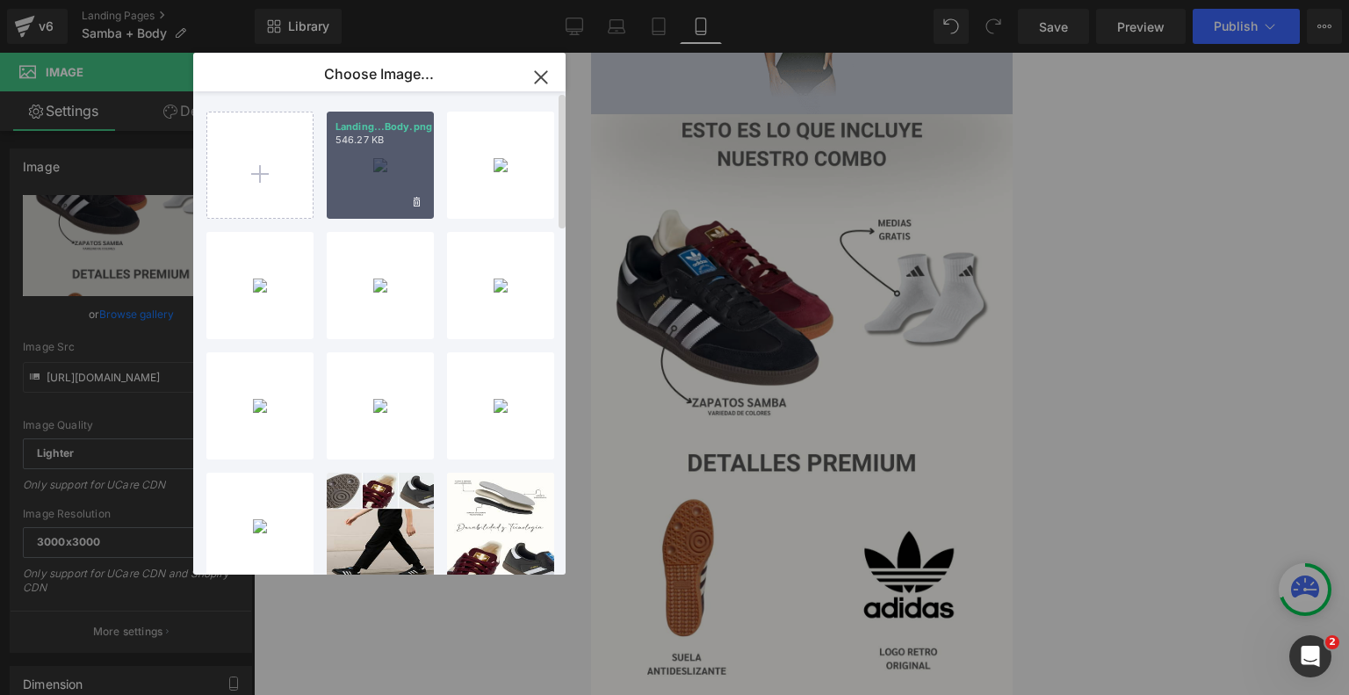
click at [374, 136] on p "546.27 KB" at bounding box center [381, 140] width 90 height 13
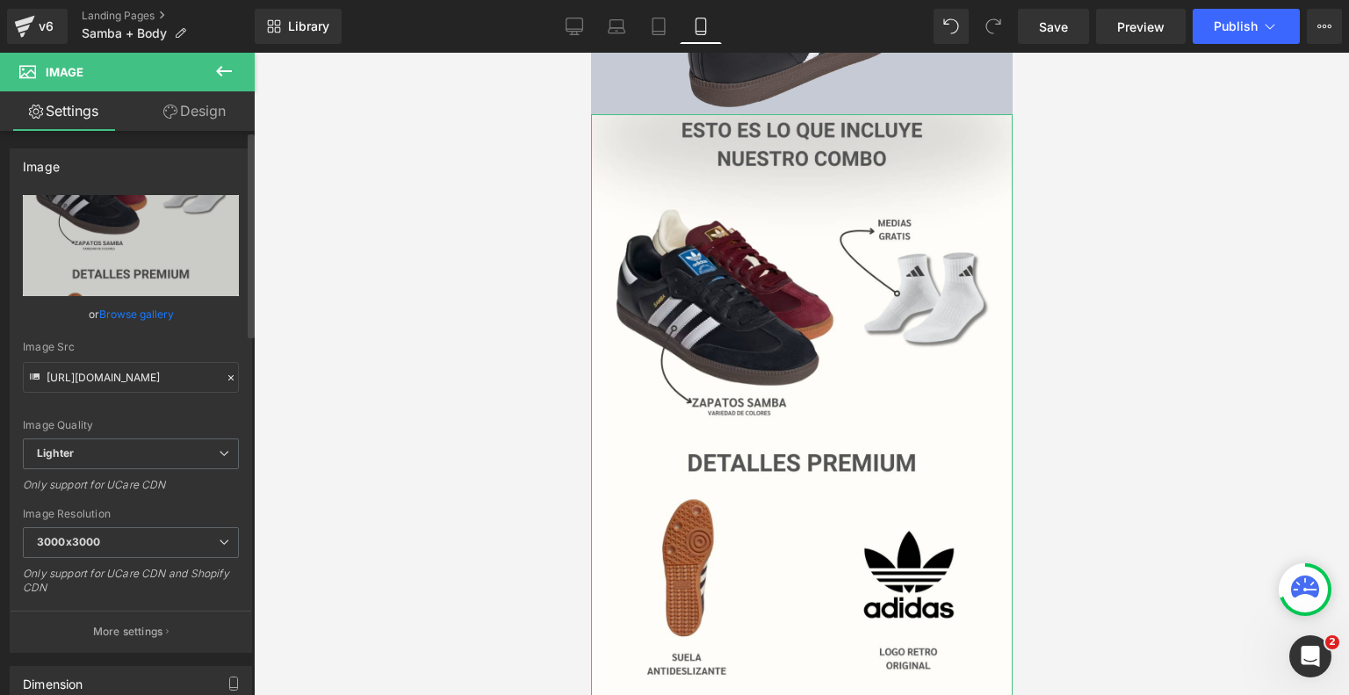
click at [123, 321] on link "Browse gallery" at bounding box center [136, 314] width 75 height 31
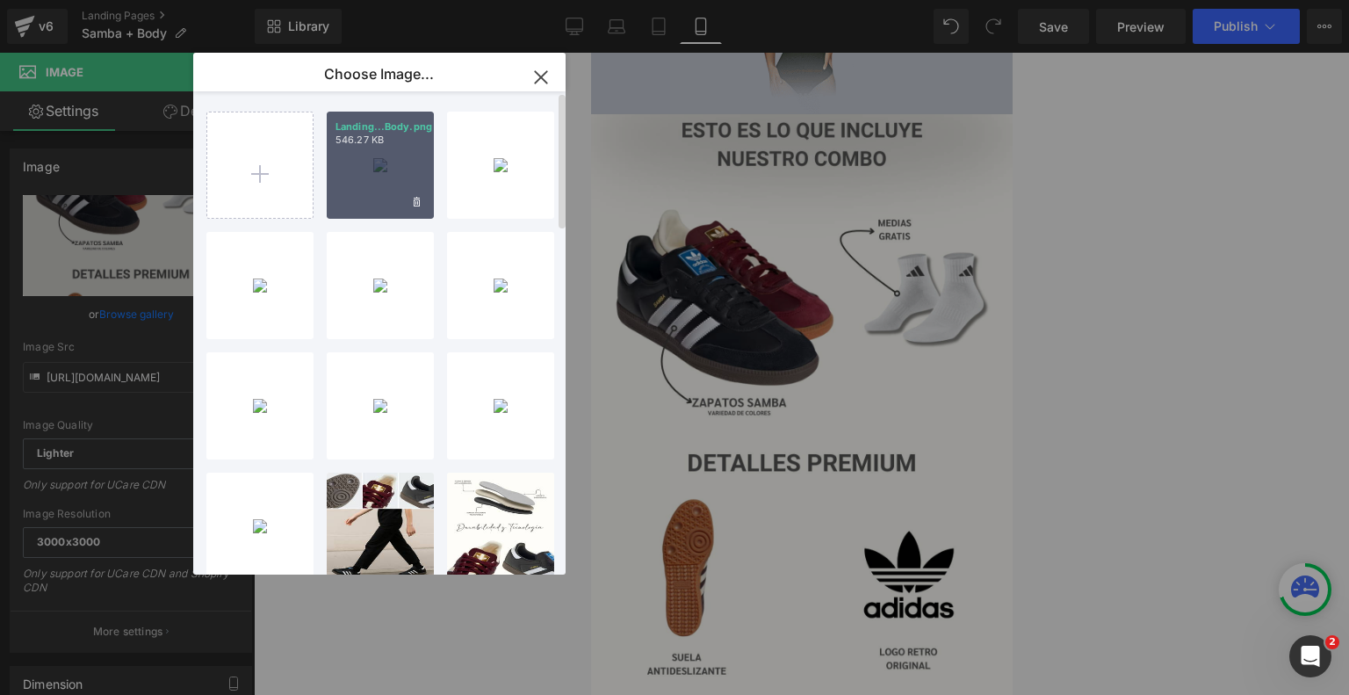
click at [340, 178] on div "Landing...Body.png 546.27 KB" at bounding box center [380, 165] width 107 height 107
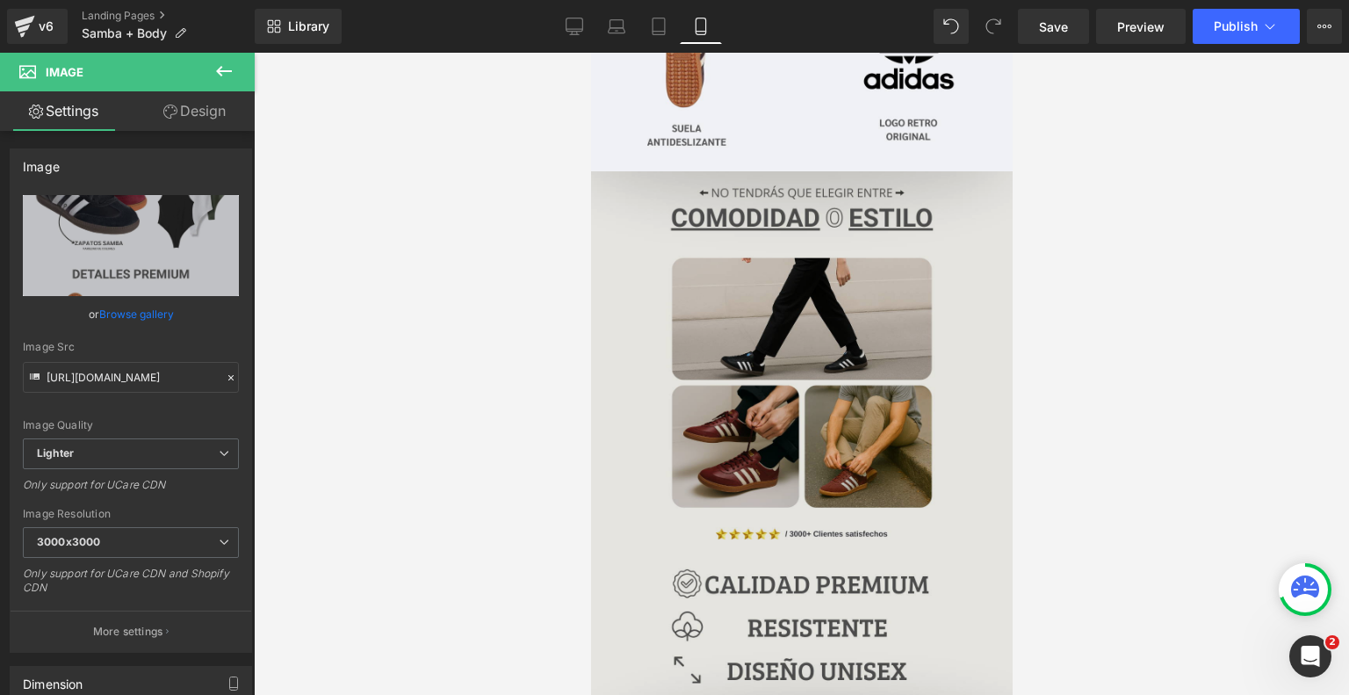
scroll to position [1889, 0]
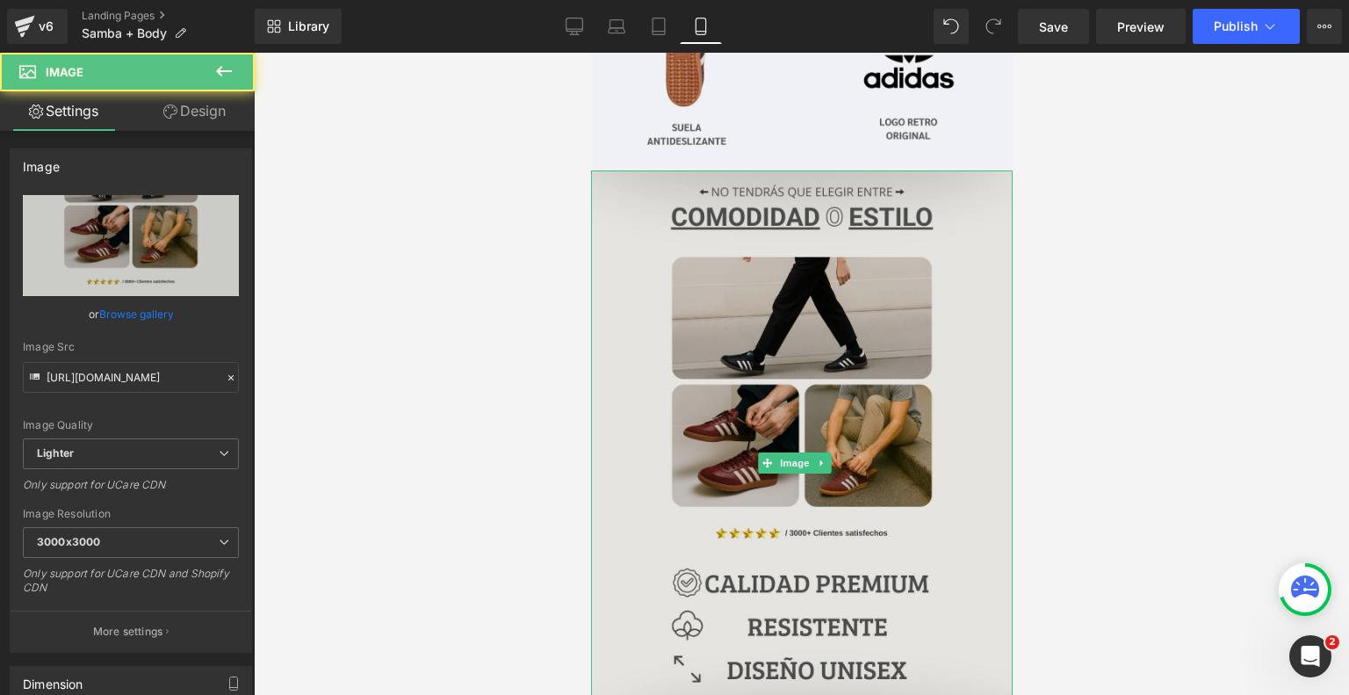
click at [785, 396] on div "Image" at bounding box center [801, 463] width 422 height 586
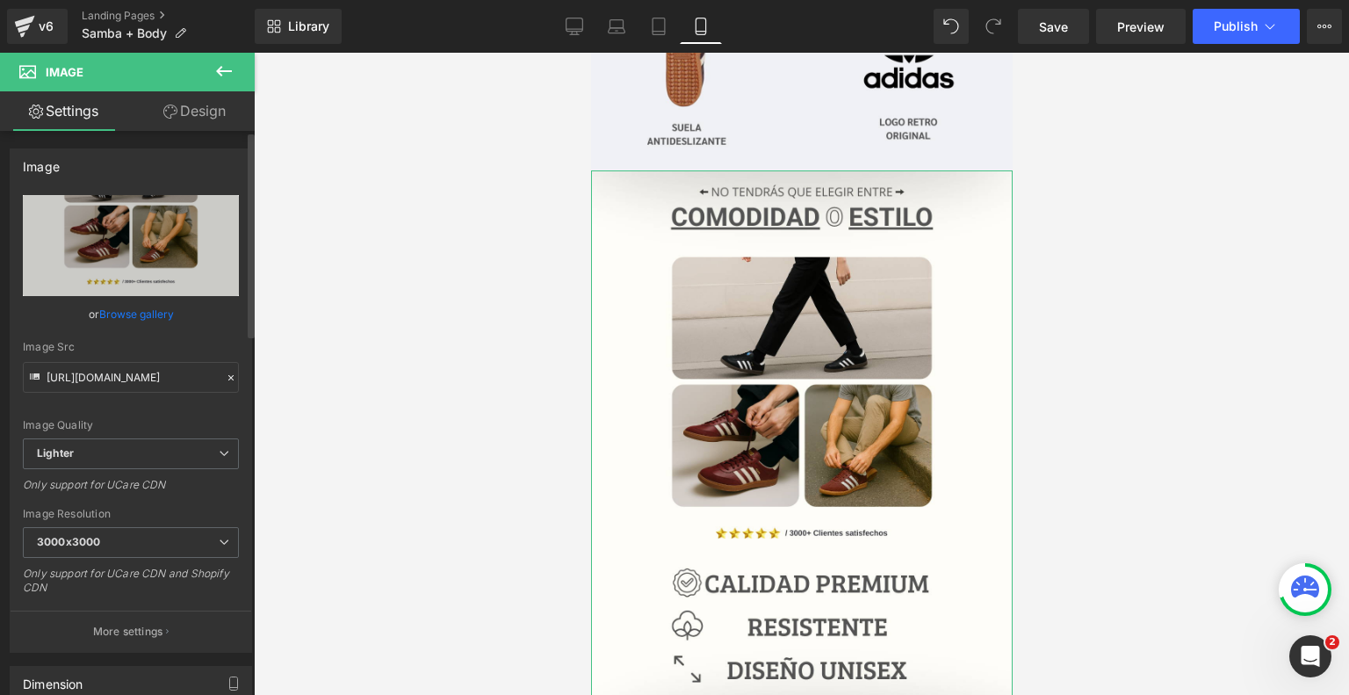
click at [164, 314] on link "Browse gallery" at bounding box center [136, 314] width 75 height 31
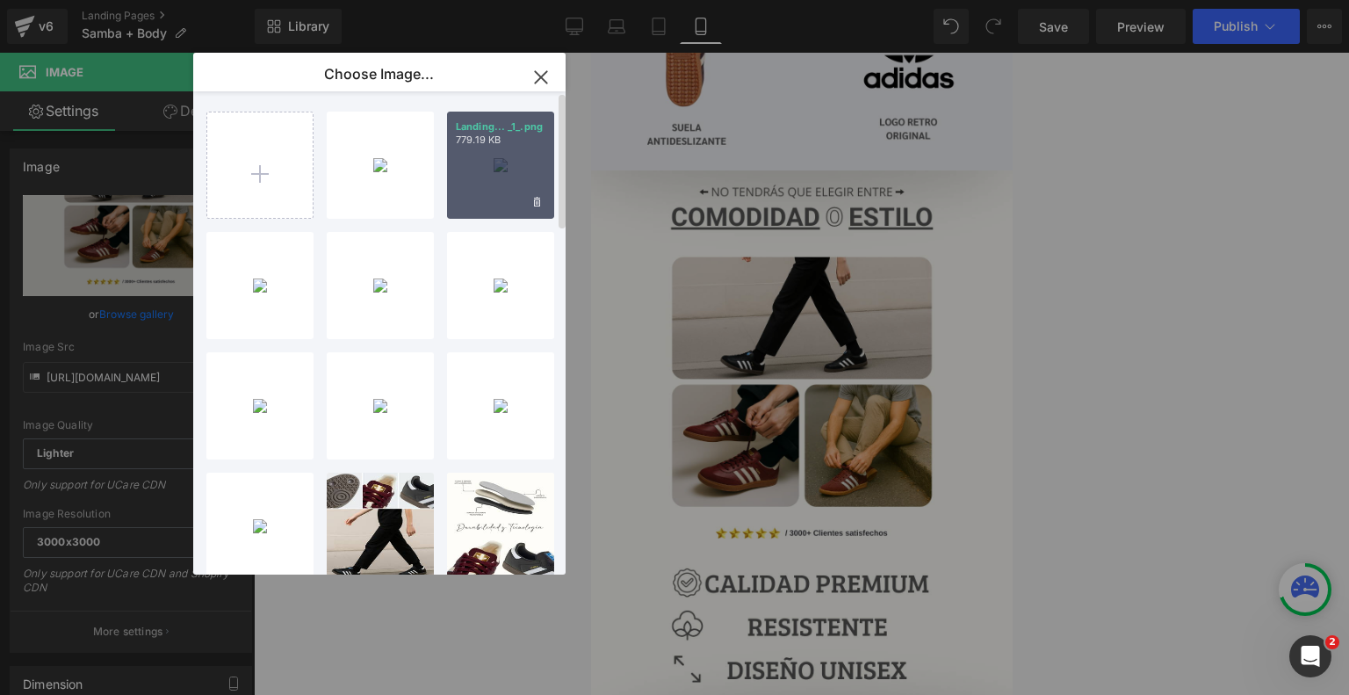
click at [486, 166] on div "Landing... _1_.png 779.19 KB" at bounding box center [500, 165] width 107 height 107
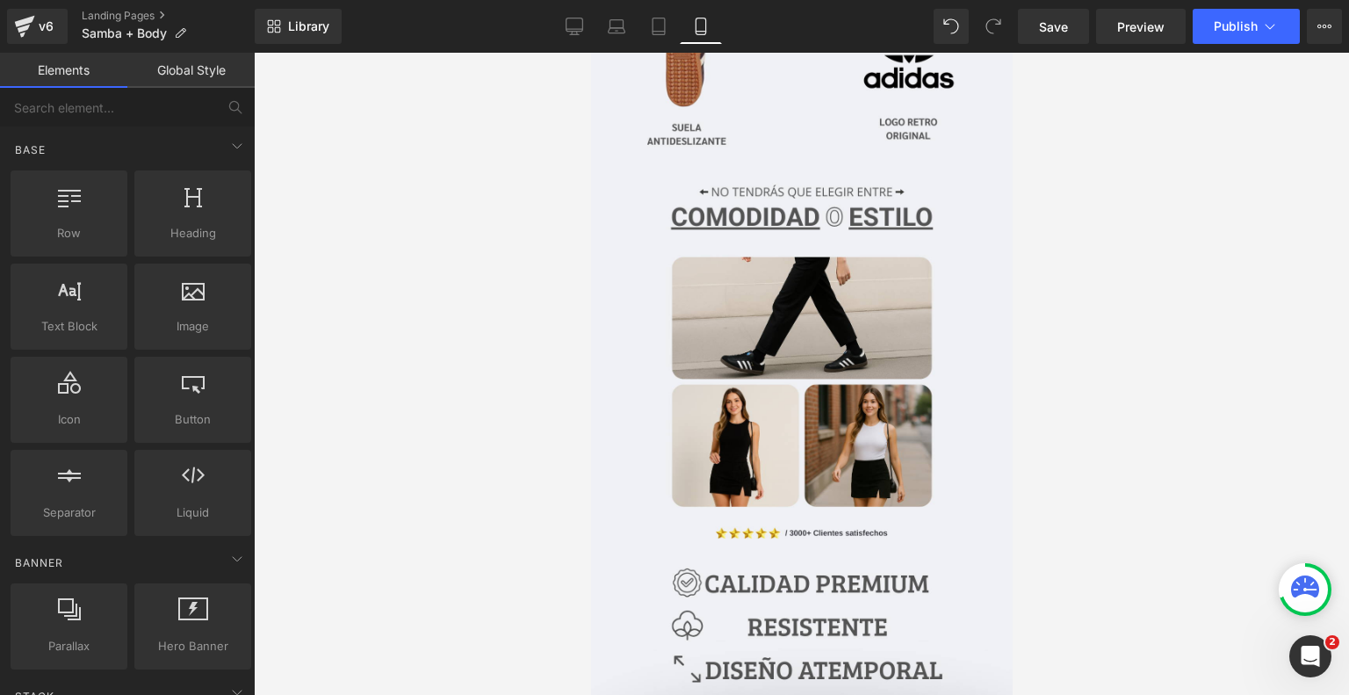
click at [473, 342] on div at bounding box center [801, 374] width 1095 height 642
